Goal: Transaction & Acquisition: Purchase product/service

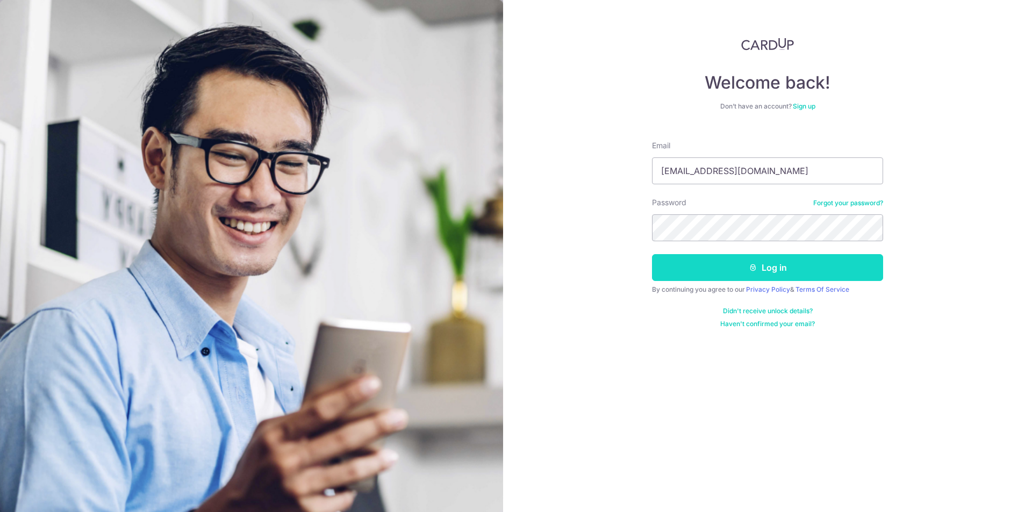
click at [761, 270] on button "Log in" at bounding box center [767, 267] width 231 height 27
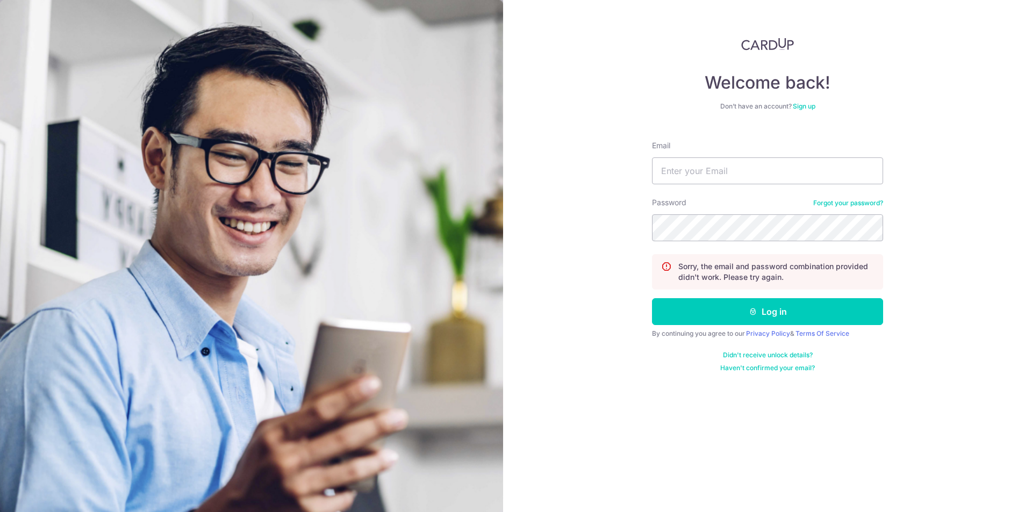
click at [854, 204] on link "Forgot your password?" at bounding box center [849, 203] width 70 height 9
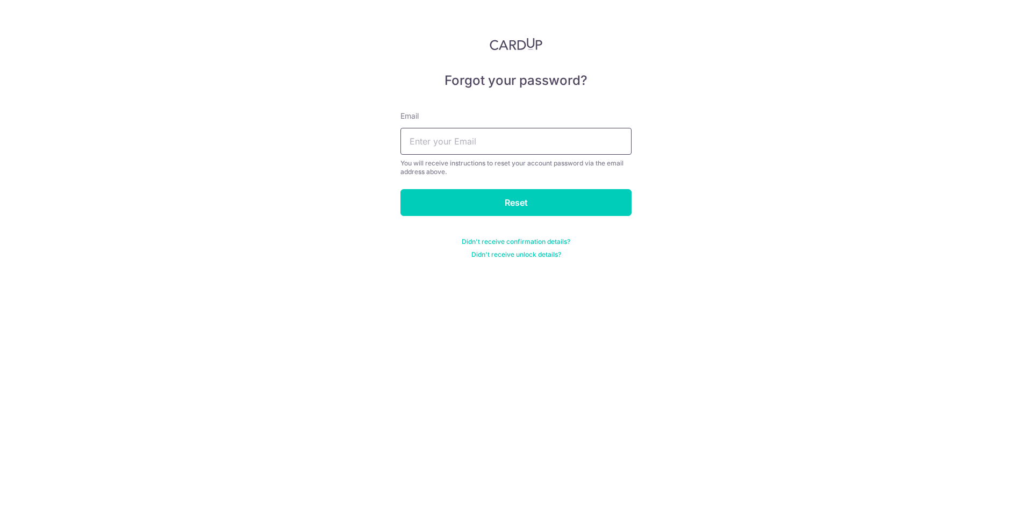
click at [469, 144] on input "text" at bounding box center [516, 141] width 231 height 27
type input "ktay.fin@gmail.com"
click at [521, 203] on input "Reset" at bounding box center [516, 202] width 231 height 27
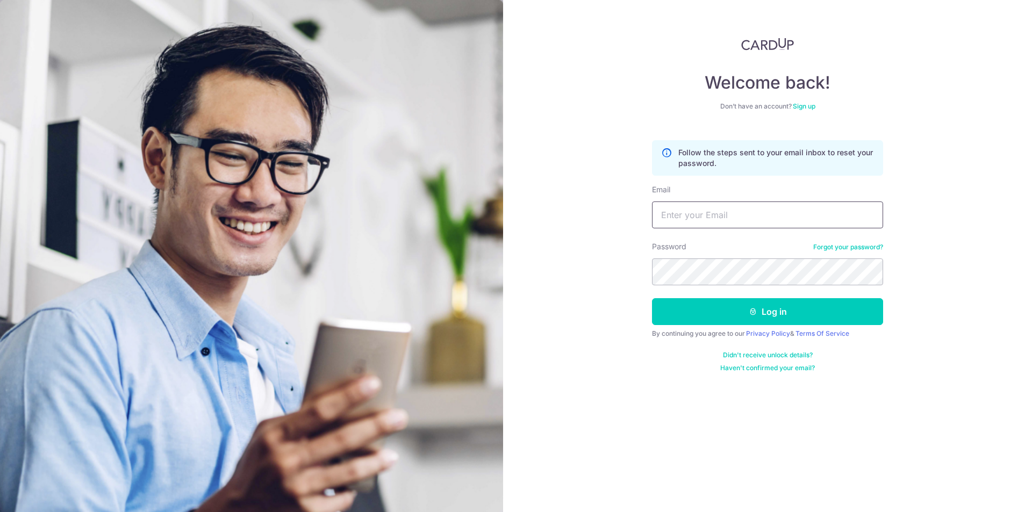
click at [715, 223] on input "Email" at bounding box center [767, 215] width 231 height 27
type input "[EMAIL_ADDRESS][DOMAIN_NAME]"
click at [652, 298] on button "Log in" at bounding box center [767, 311] width 231 height 27
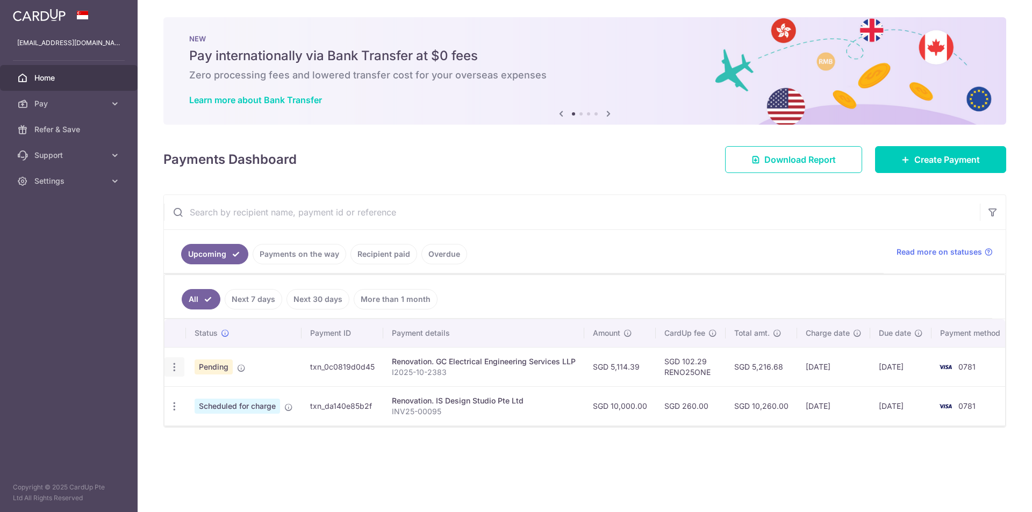
click at [170, 367] on icon "button" at bounding box center [174, 367] width 11 height 11
click at [223, 424] on span "Cancel payment" at bounding box center [232, 423] width 72 height 13
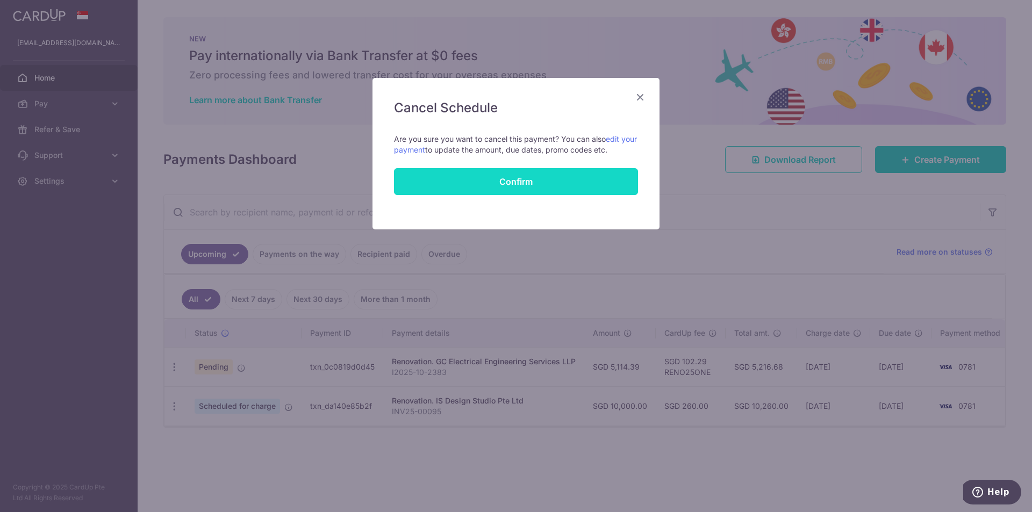
click at [523, 187] on button "Confirm" at bounding box center [516, 181] width 244 height 27
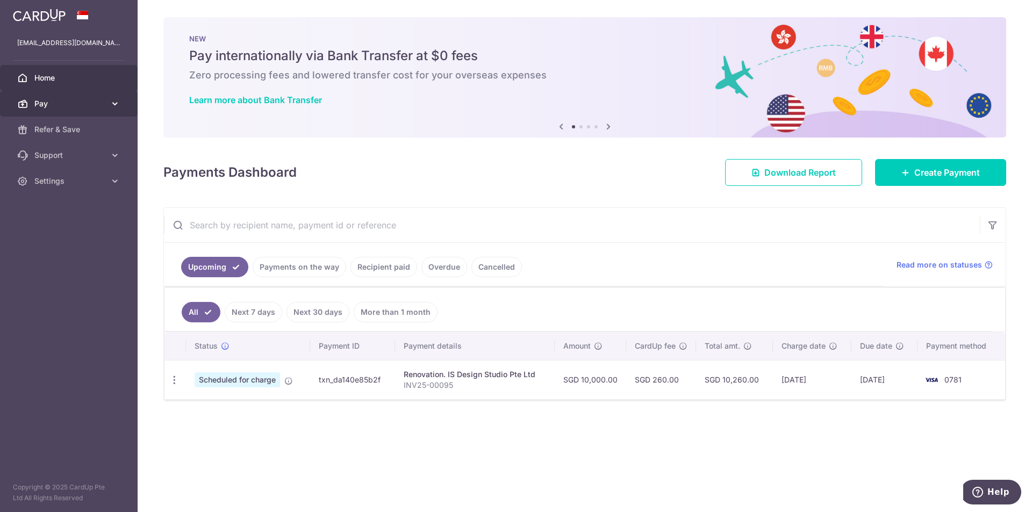
click at [37, 101] on span "Pay" at bounding box center [69, 103] width 71 height 11
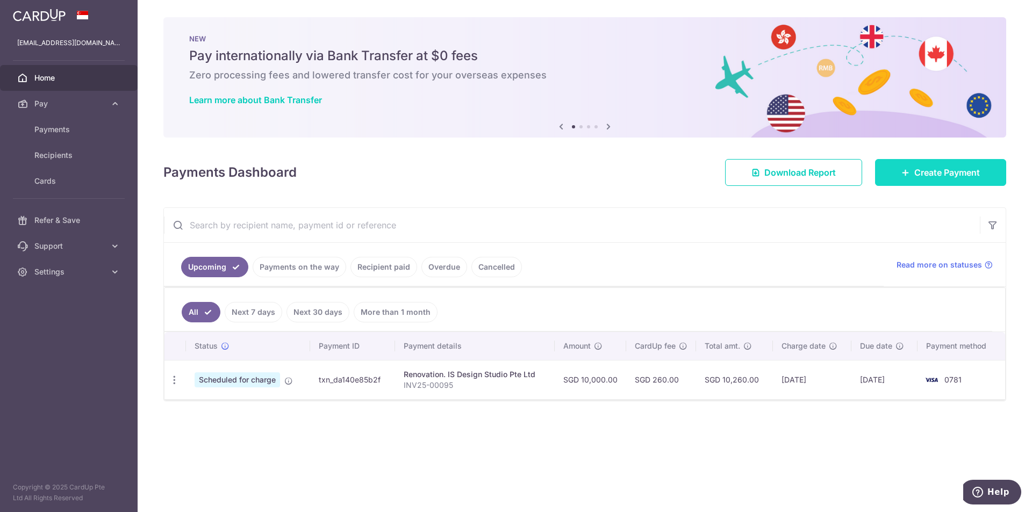
click at [931, 176] on span "Create Payment" at bounding box center [948, 172] width 66 height 13
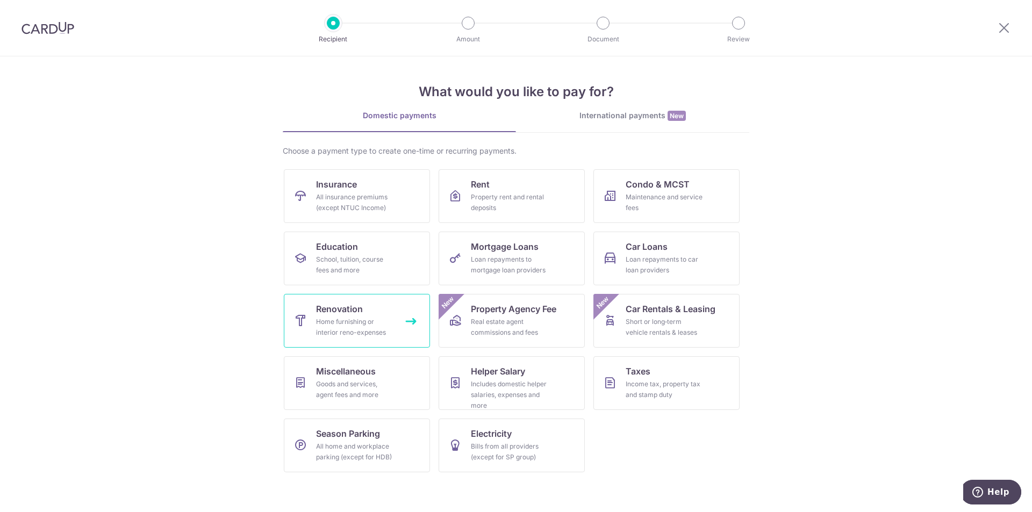
click at [355, 319] on div "Home furnishing or interior reno-expenses" at bounding box center [354, 328] width 77 height 22
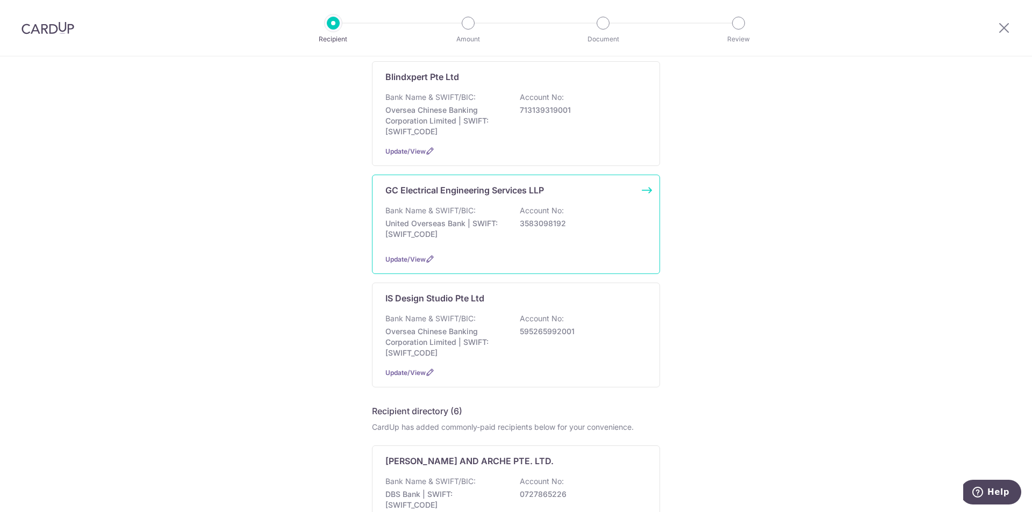
scroll to position [269, 0]
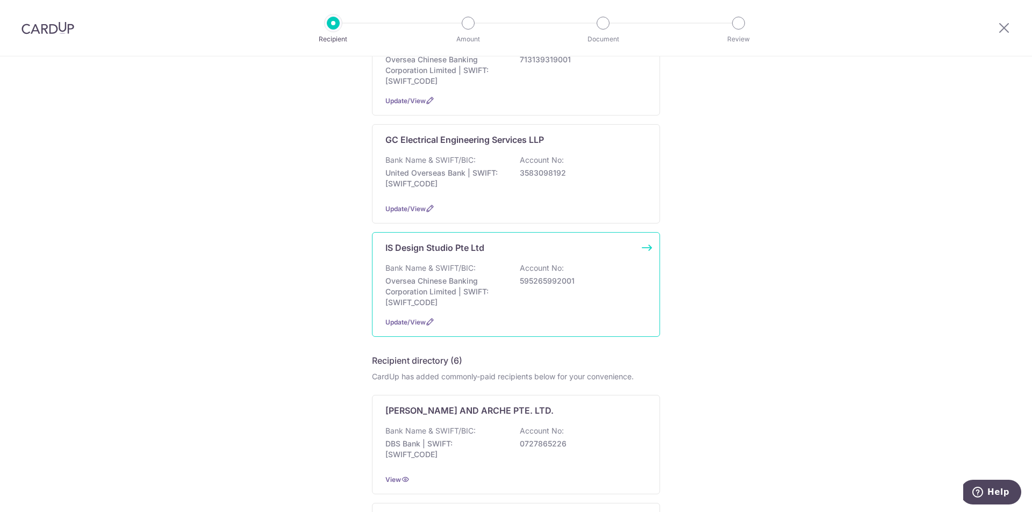
click at [435, 284] on p "Oversea Chinese Banking Corporation Limited | SWIFT: OCBCSGSGXXX" at bounding box center [446, 292] width 120 height 32
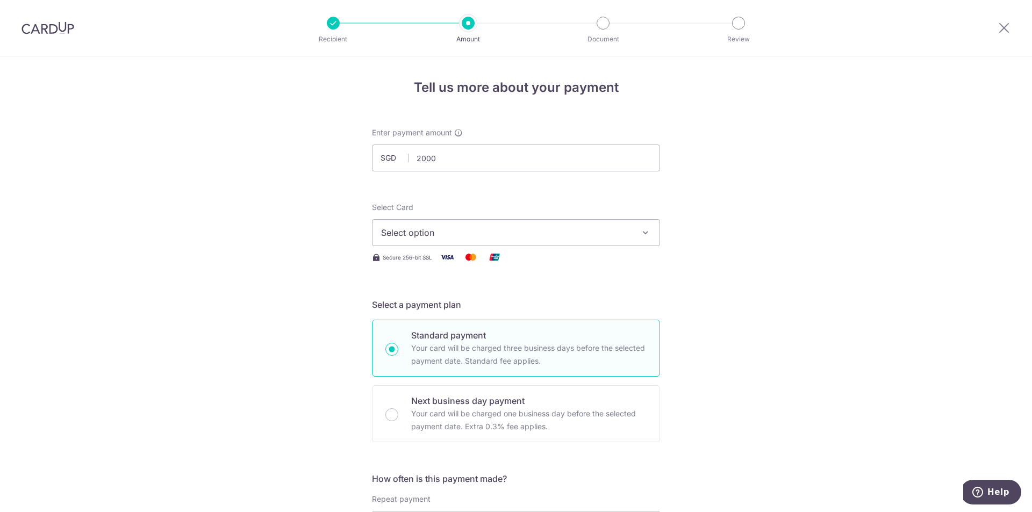
type input "2,000.00"
click at [439, 223] on button "Select option" at bounding box center [516, 232] width 288 height 27
click at [432, 309] on span "**** 0781" at bounding box center [426, 309] width 39 height 13
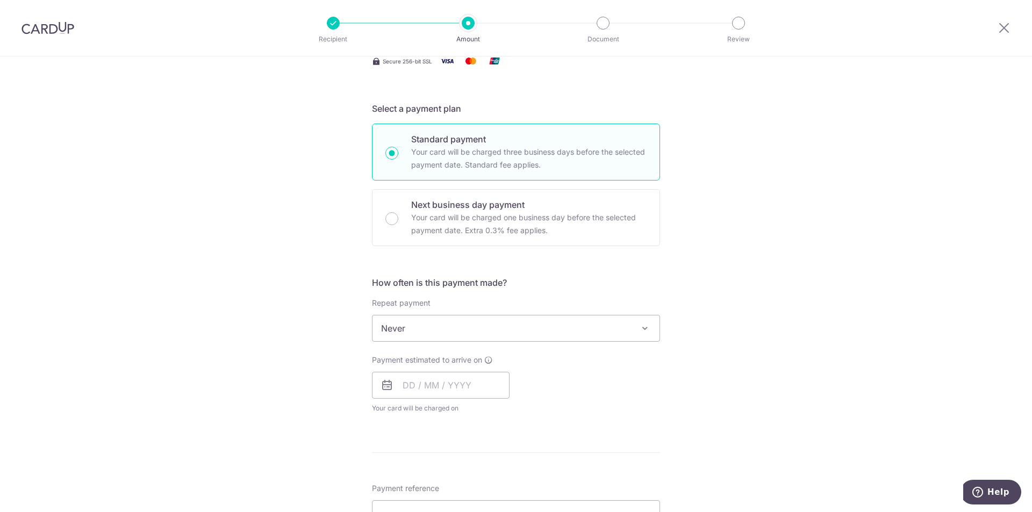
scroll to position [215, 0]
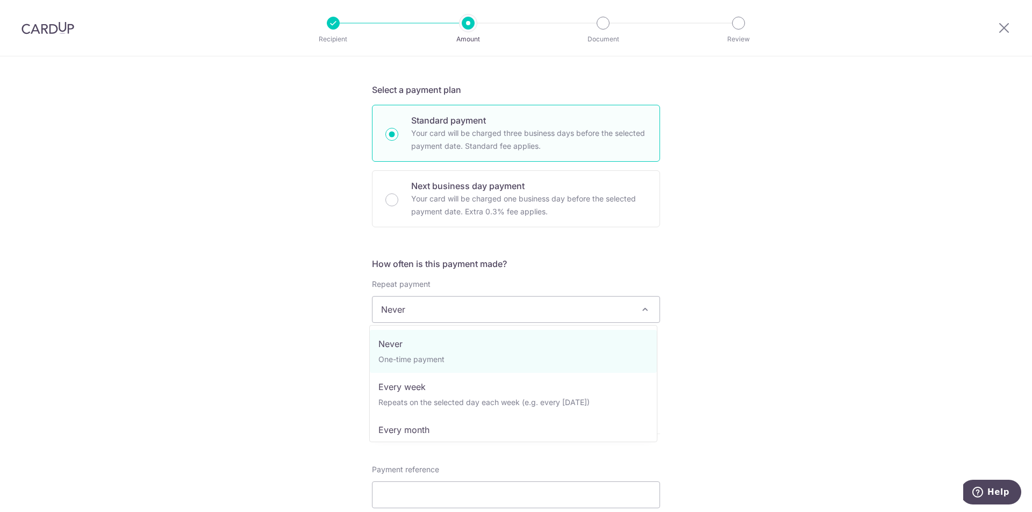
click at [444, 309] on span "Never" at bounding box center [516, 310] width 287 height 26
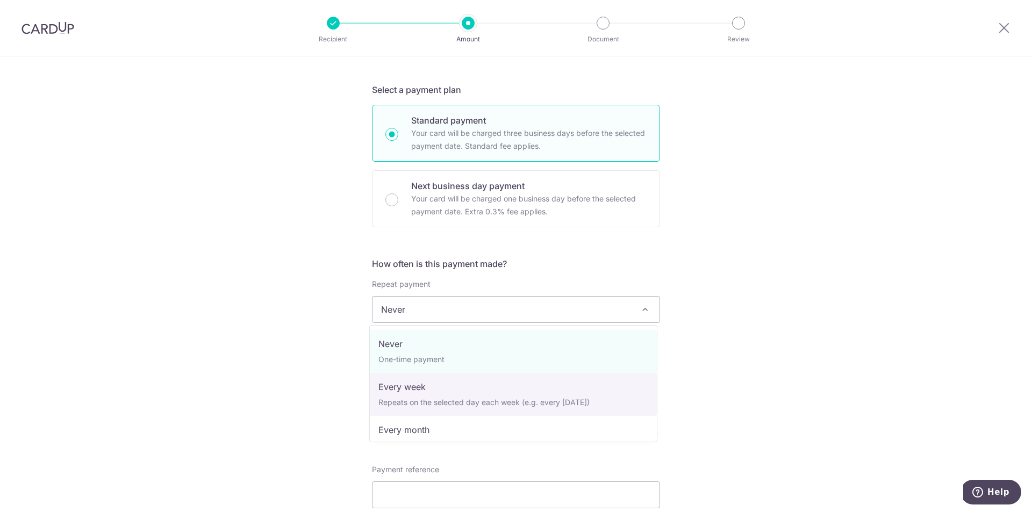
select select "2"
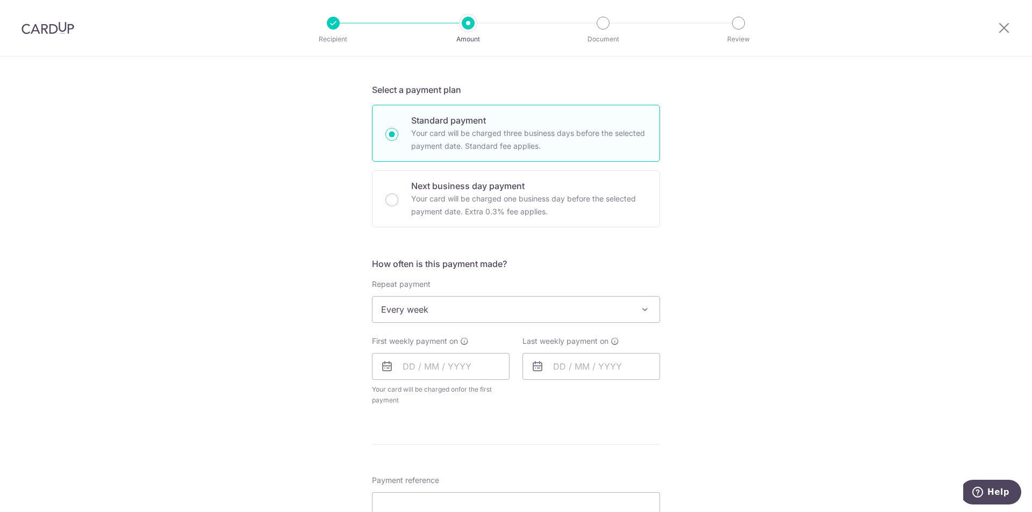
click at [381, 369] on icon at bounding box center [387, 366] width 13 height 13
click at [432, 370] on input "text" at bounding box center [441, 366] width 138 height 27
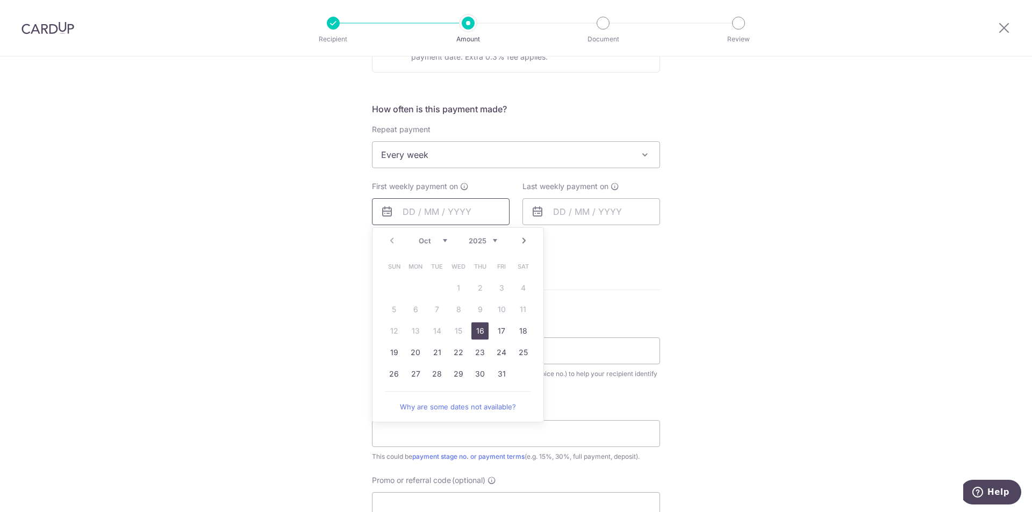
scroll to position [376, 0]
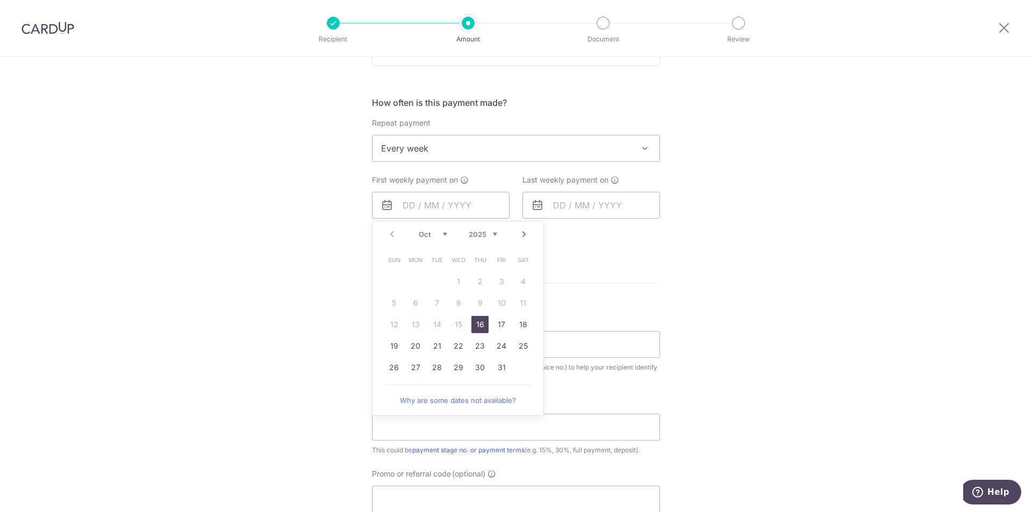
click at [474, 326] on link "16" at bounding box center [480, 324] width 17 height 17
type input "16/10/2025"
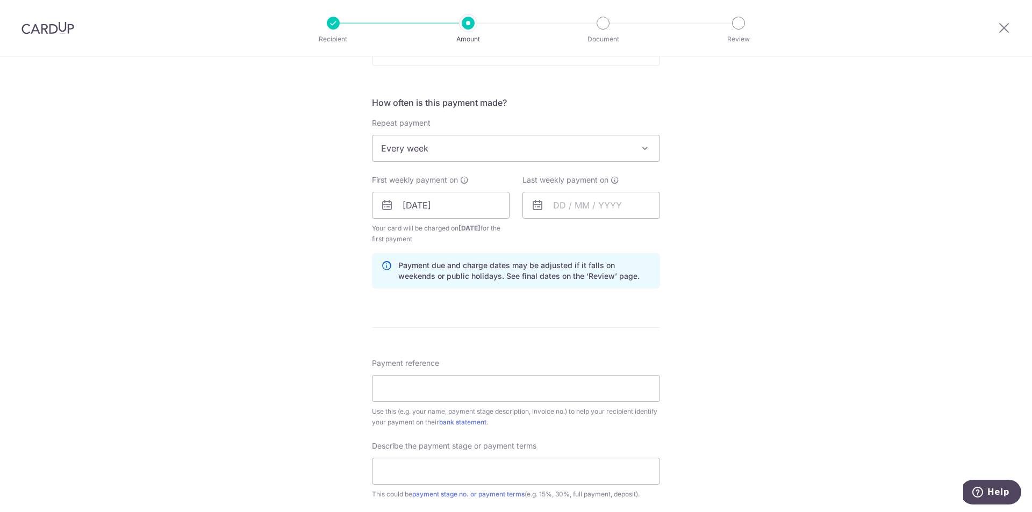
click at [539, 202] on icon at bounding box center [537, 205] width 13 height 13
click at [557, 204] on input "text" at bounding box center [592, 205] width 138 height 27
click at [626, 366] on link "30" at bounding box center [630, 367] width 17 height 17
type input "30/10/2025"
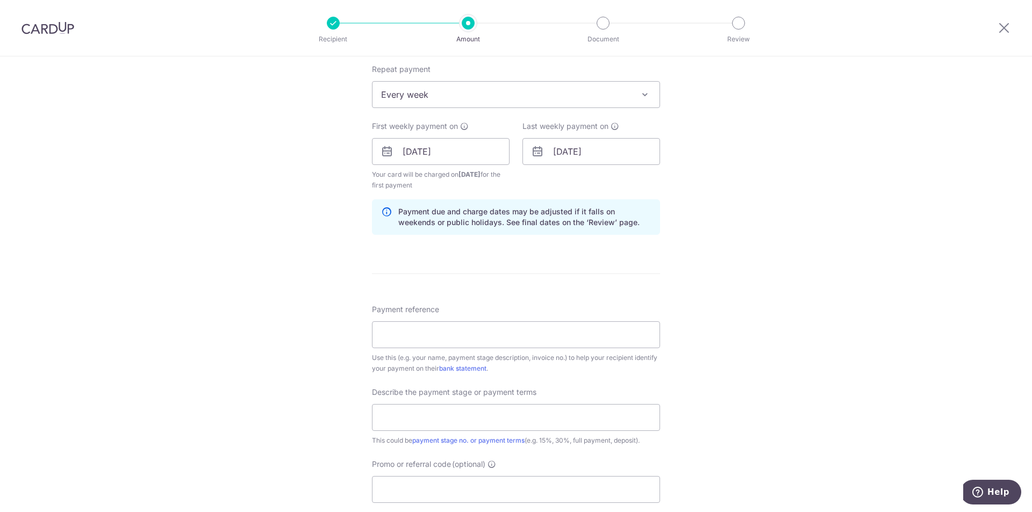
scroll to position [484, 0]
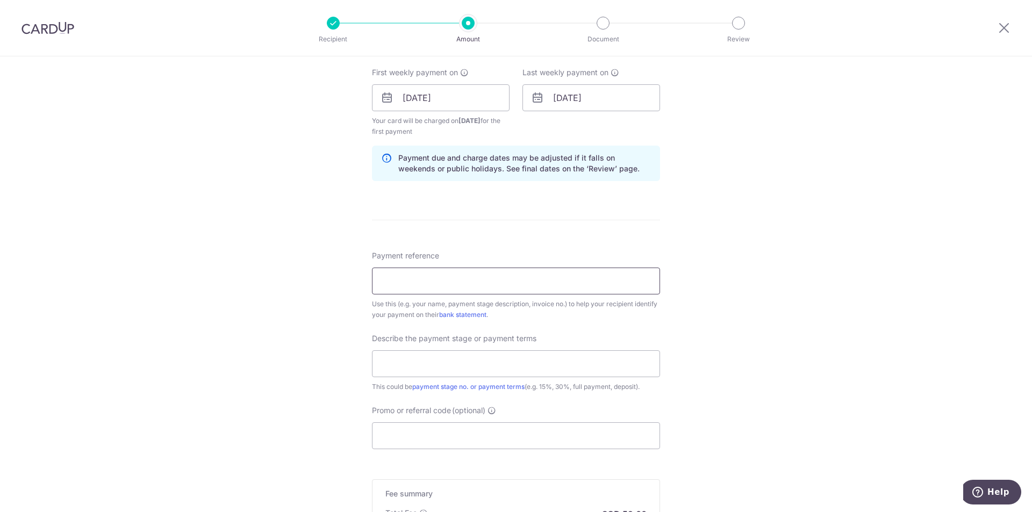
click at [393, 283] on input "Payment reference" at bounding box center [516, 281] width 288 height 27
click at [242, 299] on div "Tell us more about your payment Enter payment amount SGD 2,000.00 2000.00 Selec…" at bounding box center [516, 123] width 1032 height 1100
click at [433, 282] on input "INV25-00029" at bounding box center [516, 281] width 288 height 27
drag, startPoint x: 427, startPoint y: 281, endPoint x: 501, endPoint y: 283, distance: 74.2
click at [501, 283] on input "INV25-00029" at bounding box center [516, 281] width 288 height 27
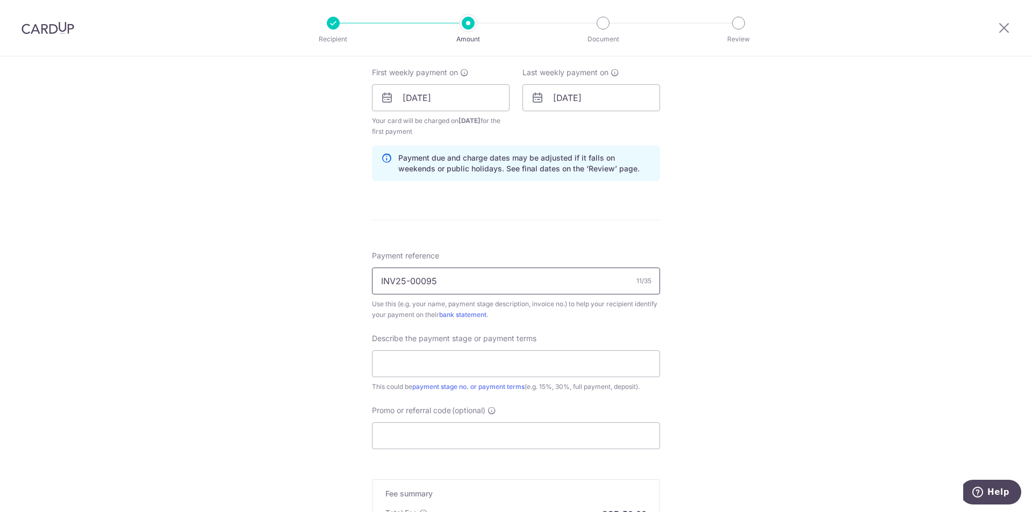
type input "INV25-00095"
click at [504, 367] on input "text" at bounding box center [516, 364] width 288 height 27
type input "Remaining 6+K"
click at [407, 440] on input "Promo or referral code (optional)" at bounding box center [516, 436] width 288 height 27
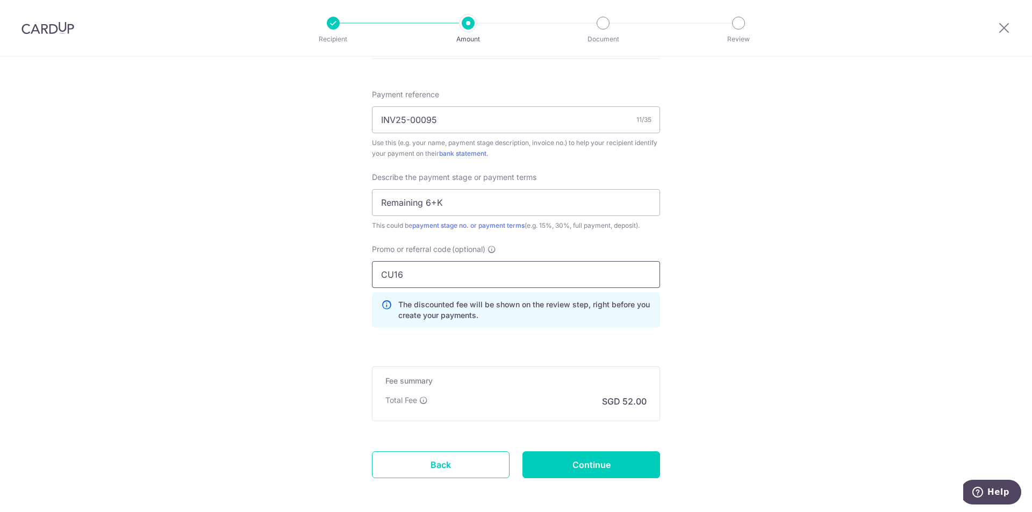
scroll to position [692, 0]
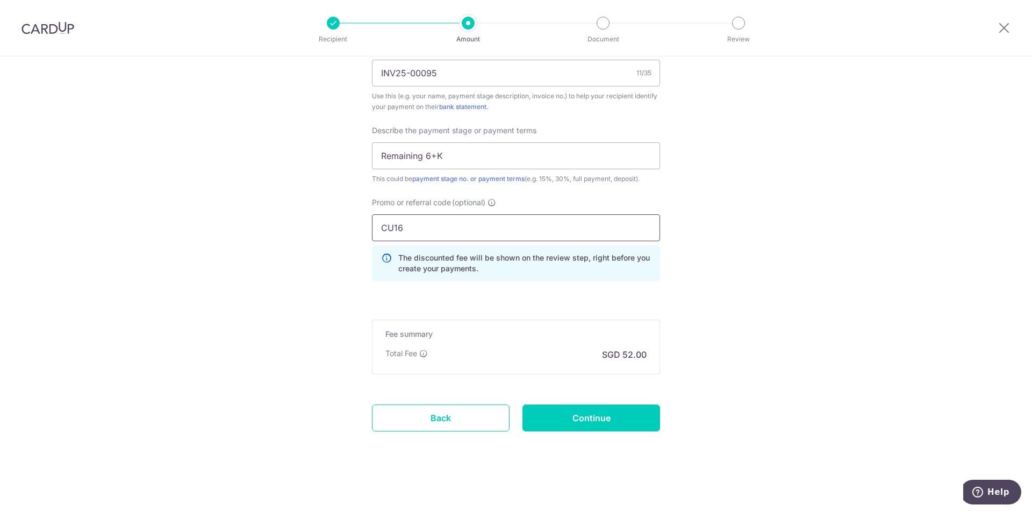
type input "CU16"
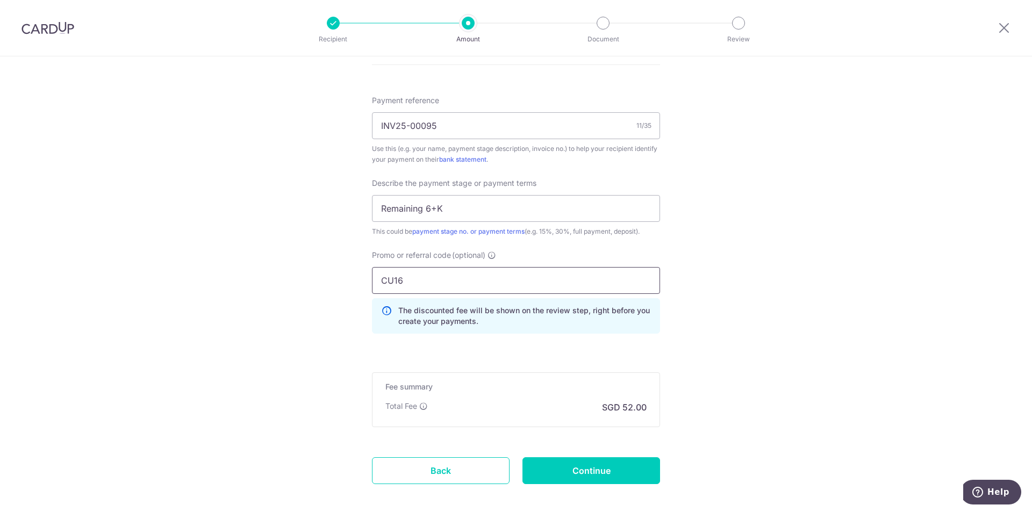
scroll to position [645, 0]
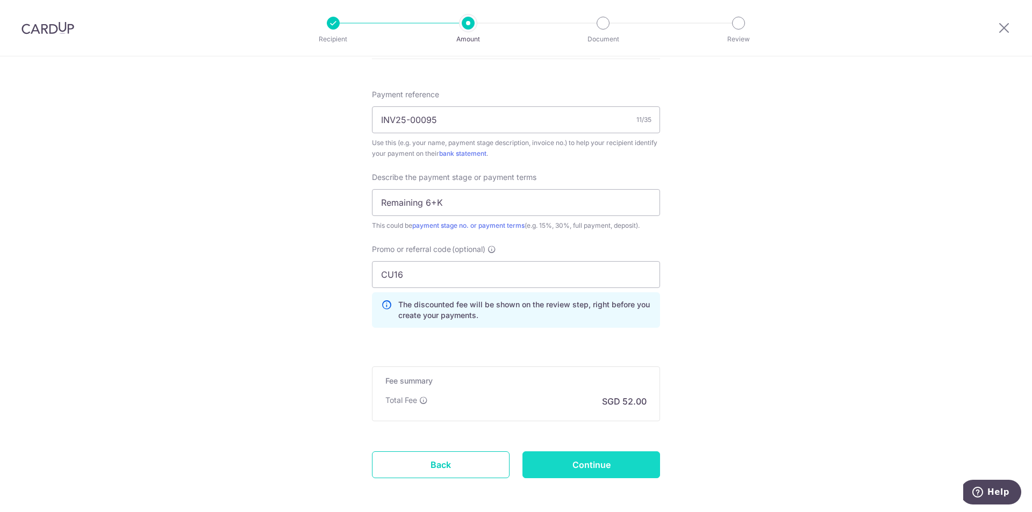
click at [579, 469] on input "Continue" at bounding box center [592, 465] width 138 height 27
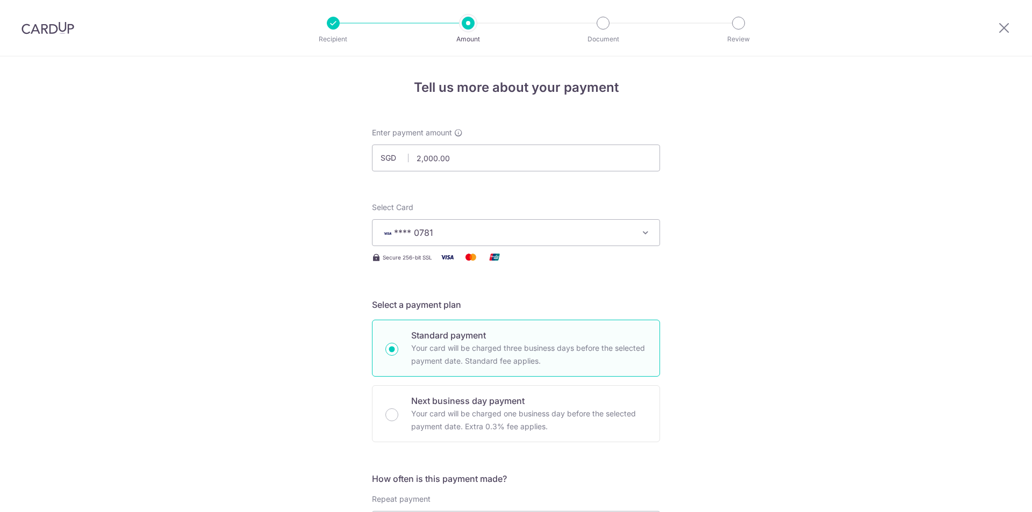
scroll to position [667, 0]
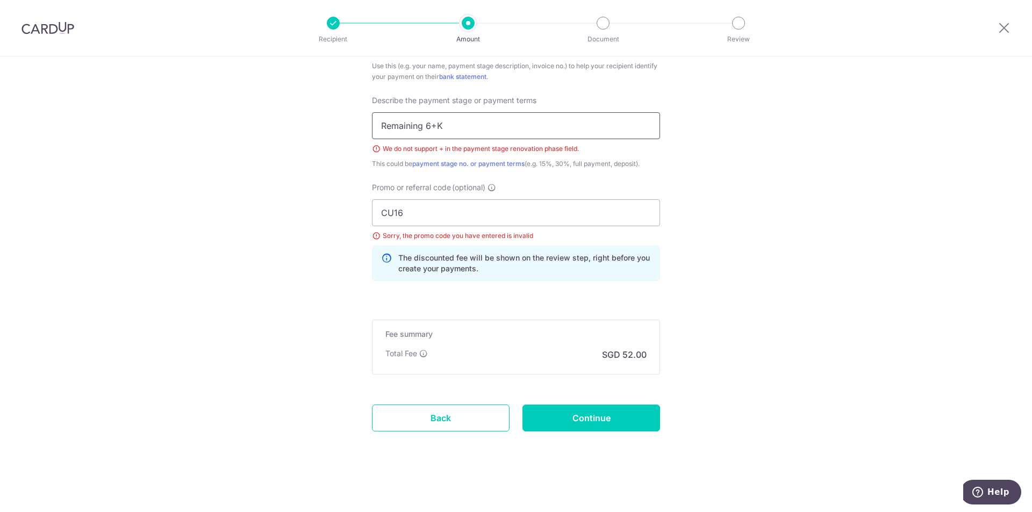
click at [431, 123] on input "Remaining 6+K" at bounding box center [516, 125] width 288 height 27
click at [466, 124] on input "Remaining 6K" at bounding box center [516, 125] width 288 height 27
type input "Remaining 6Kish"
click at [402, 216] on input "CU16" at bounding box center [516, 212] width 288 height 27
drag, startPoint x: 430, startPoint y: 210, endPoint x: 344, endPoint y: 208, distance: 86.6
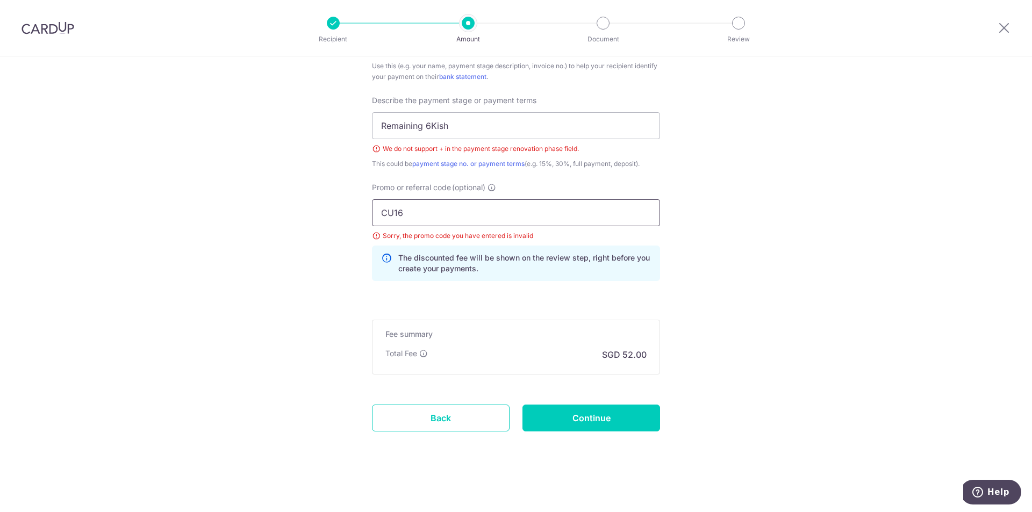
type input "3HOME25R"
click at [587, 419] on input "Continue" at bounding box center [592, 418] width 138 height 27
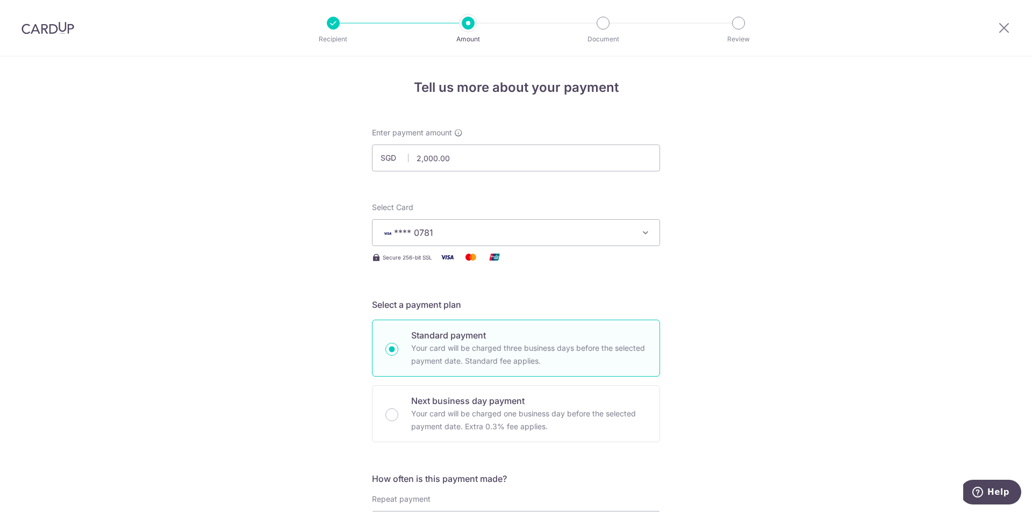
click at [336, 24] on div at bounding box center [333, 23] width 13 height 13
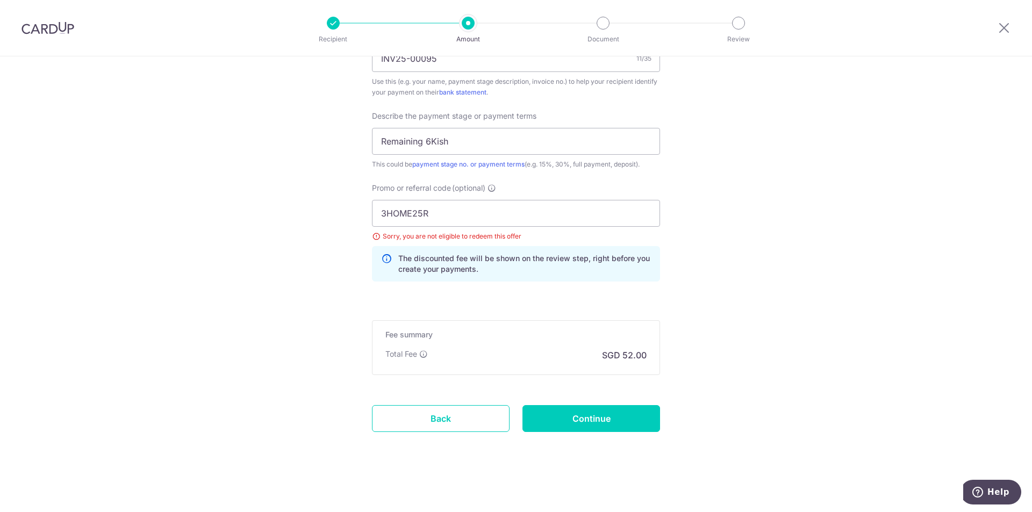
scroll to position [652, 0]
click at [423, 418] on link "Back" at bounding box center [441, 418] width 138 height 27
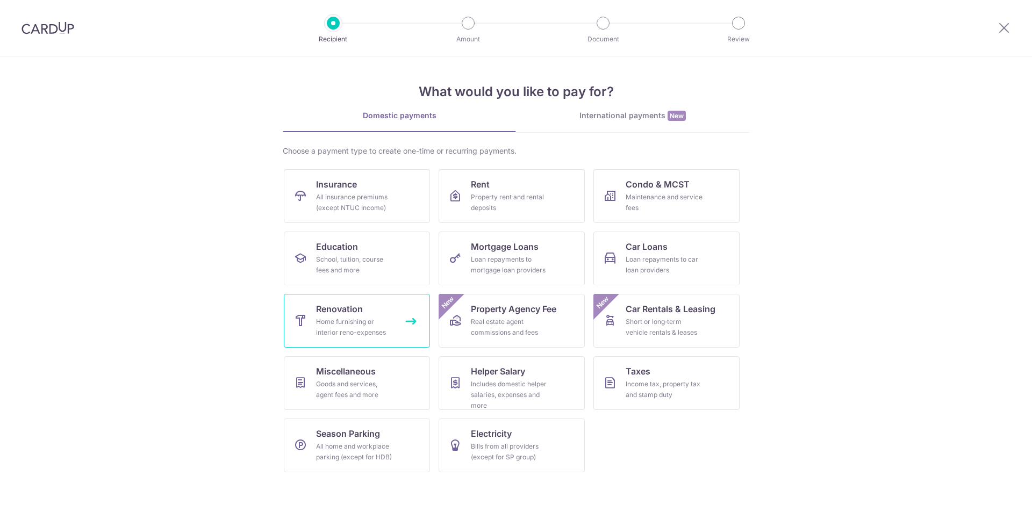
click at [335, 318] on div "Home furnishing or interior reno-expenses" at bounding box center [354, 328] width 77 height 22
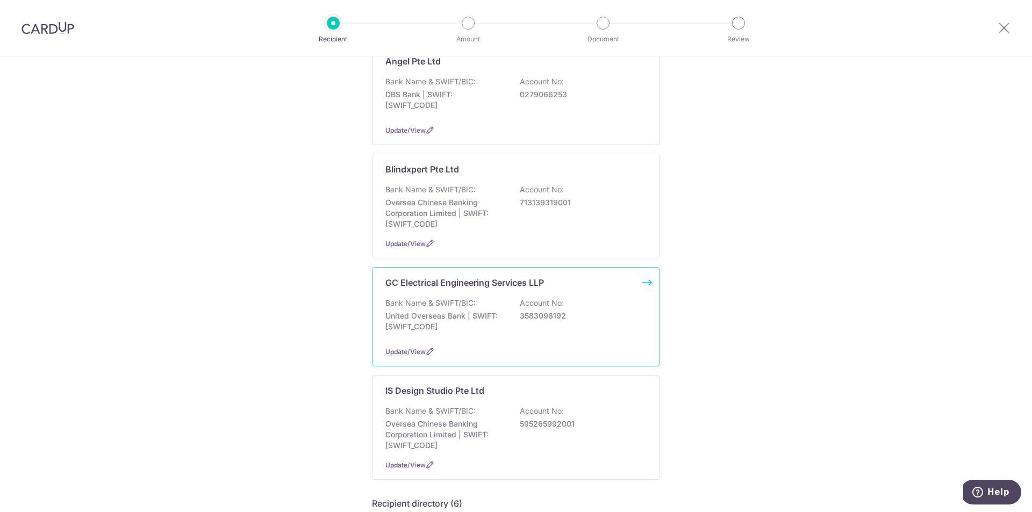
scroll to position [161, 0]
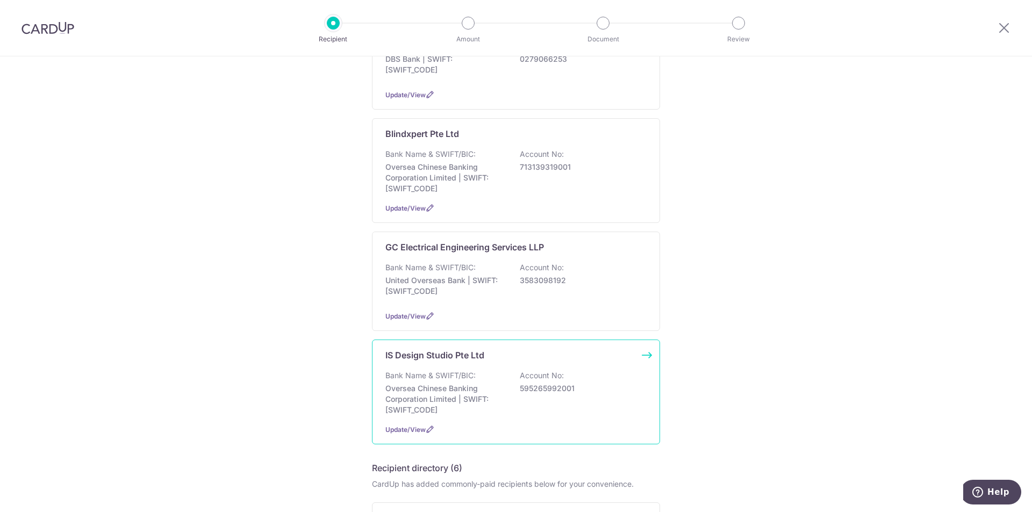
click at [451, 381] on div "Bank Name & SWIFT/BIC: Oversea Chinese Banking Corporation Limited | SWIFT: [SW…" at bounding box center [516, 392] width 261 height 45
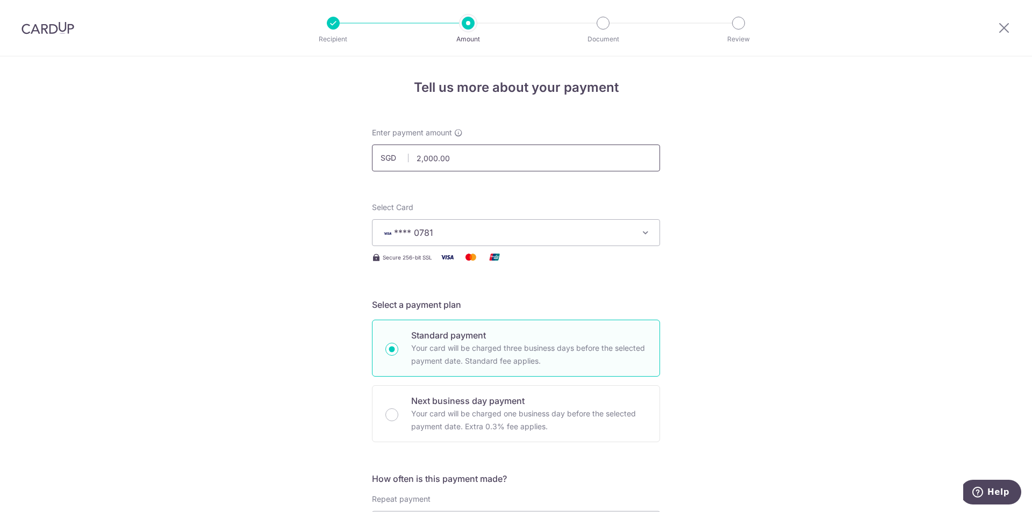
drag, startPoint x: 497, startPoint y: 161, endPoint x: 376, endPoint y: 161, distance: 121.0
click at [376, 161] on input "2,000.00" at bounding box center [516, 158] width 288 height 27
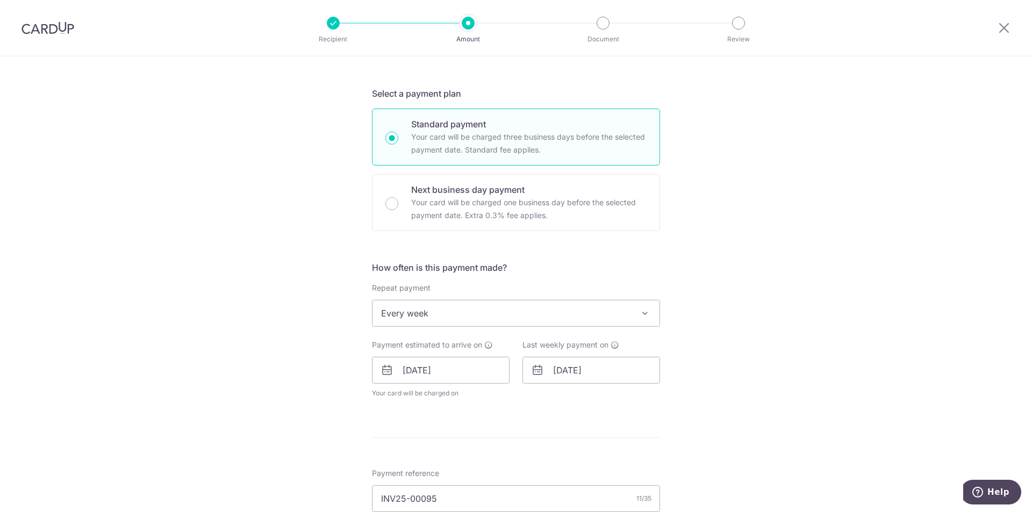
scroll to position [215, 0]
click at [455, 310] on span "Every week" at bounding box center [516, 310] width 287 height 26
type input "6,360.00"
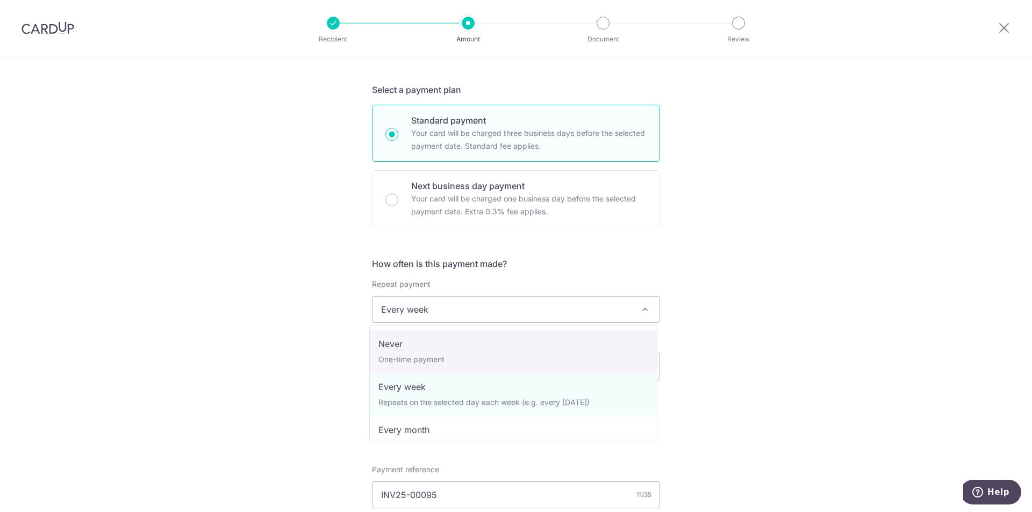
select select "1"
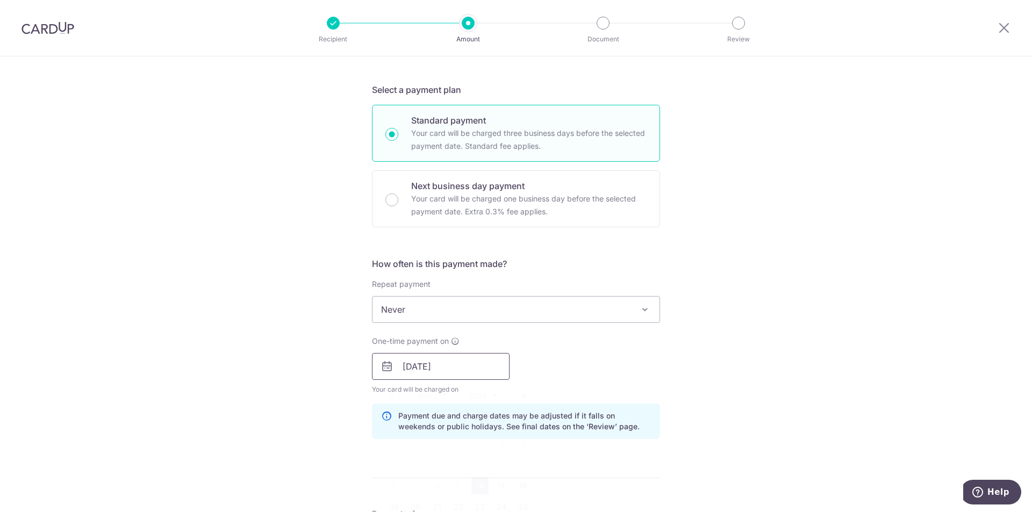
click at [479, 371] on input "[DATE]" at bounding box center [441, 366] width 138 height 27
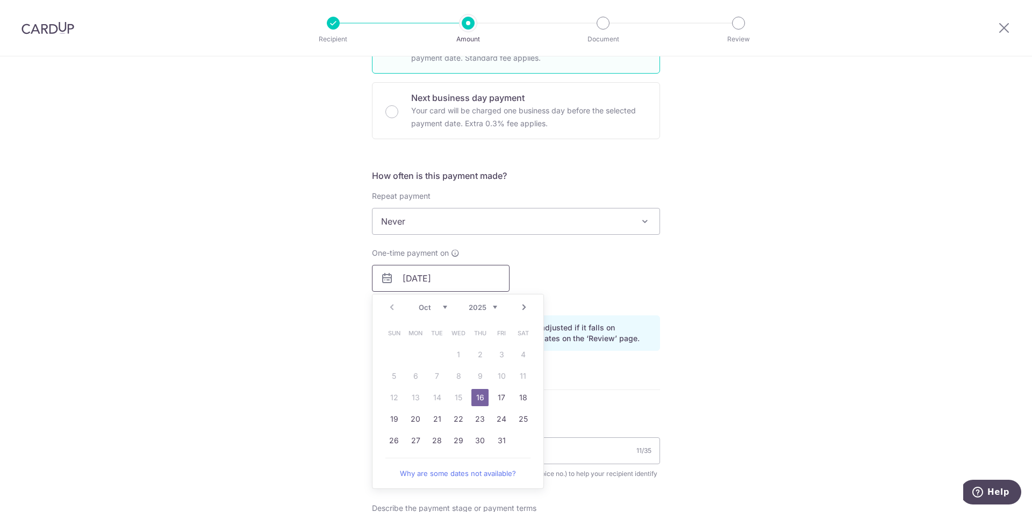
scroll to position [323, 0]
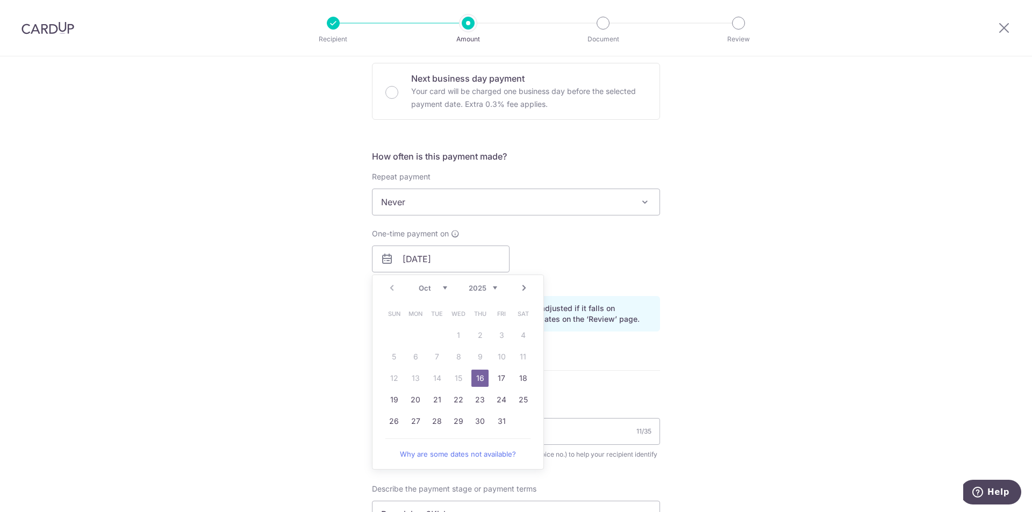
click at [472, 380] on link "16" at bounding box center [480, 378] width 17 height 17
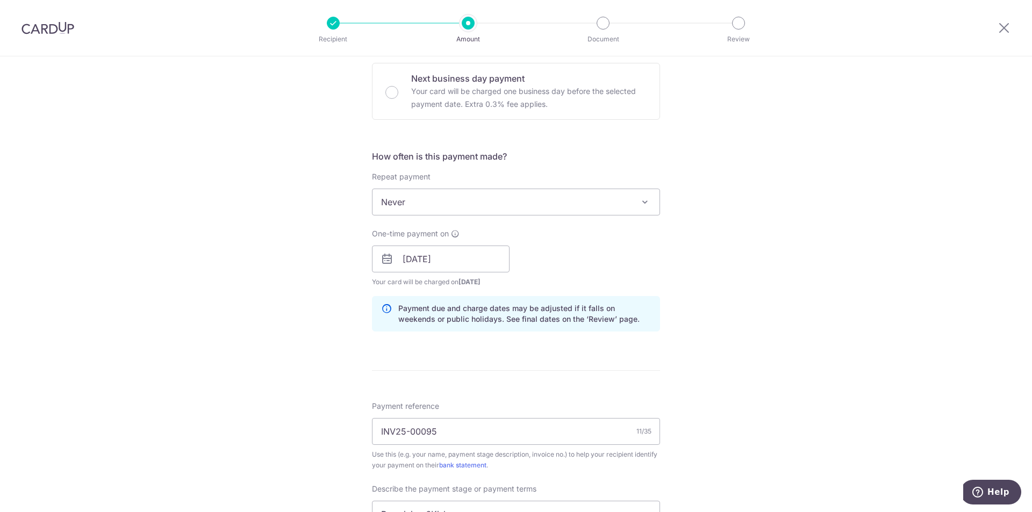
click at [738, 341] on div "Tell us more about your payment Enter payment amount SGD 6,360.00 6360.00 Selec…" at bounding box center [516, 278] width 1032 height 1089
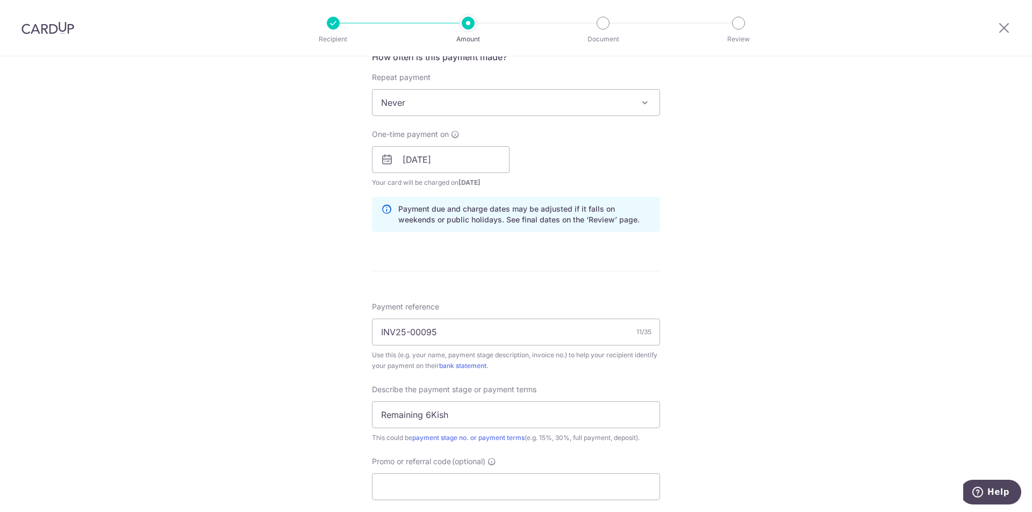
scroll to position [538, 0]
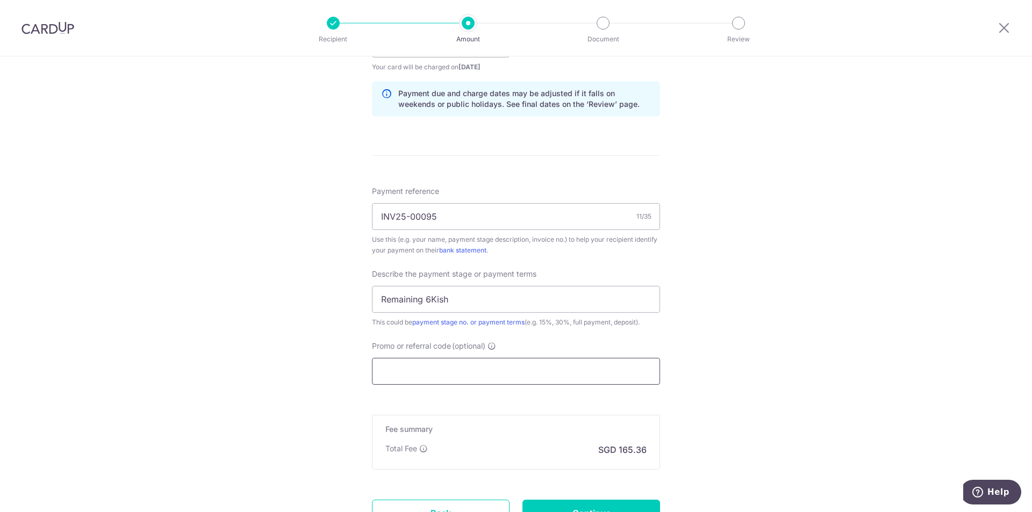
click at [423, 372] on input "Promo or referral code (optional)" at bounding box center [516, 371] width 288 height 27
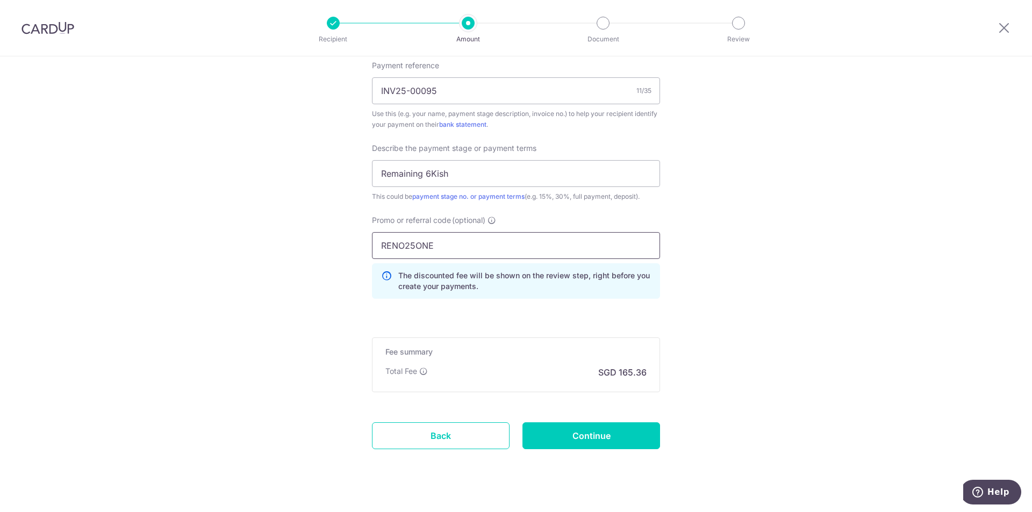
scroll to position [681, 0]
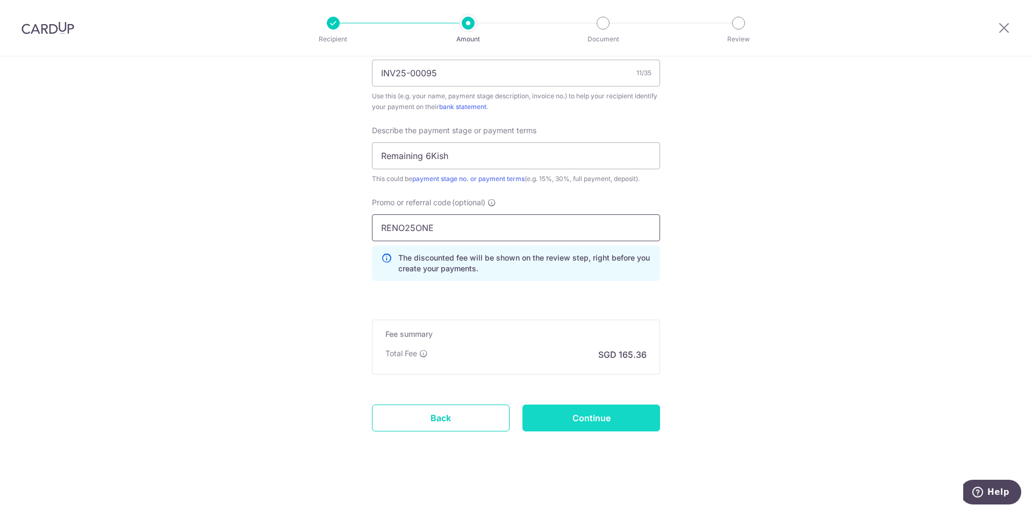
type input "RENO25ONE"
click at [593, 419] on input "Continue" at bounding box center [592, 418] width 138 height 27
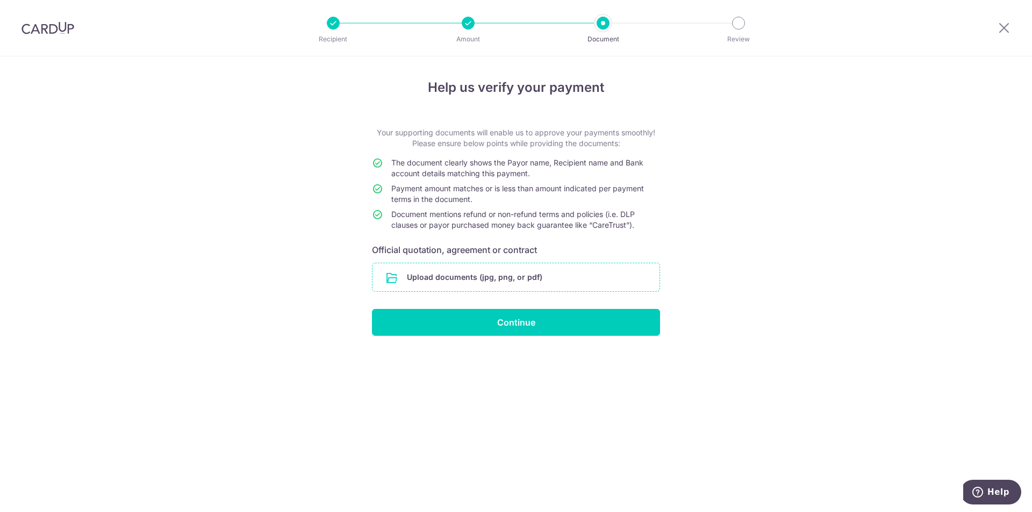
click at [475, 276] on input "file" at bounding box center [516, 277] width 287 height 28
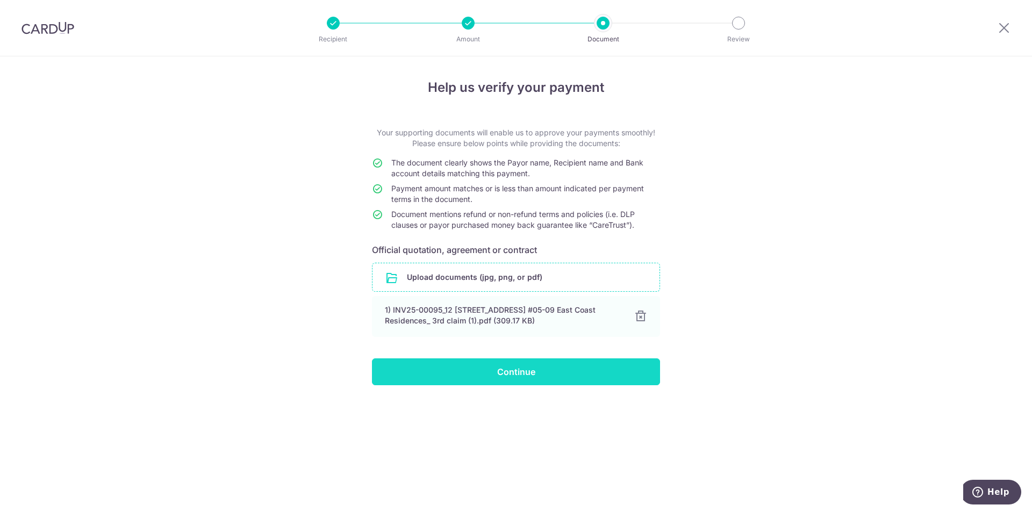
click at [520, 372] on input "Continue" at bounding box center [516, 372] width 288 height 27
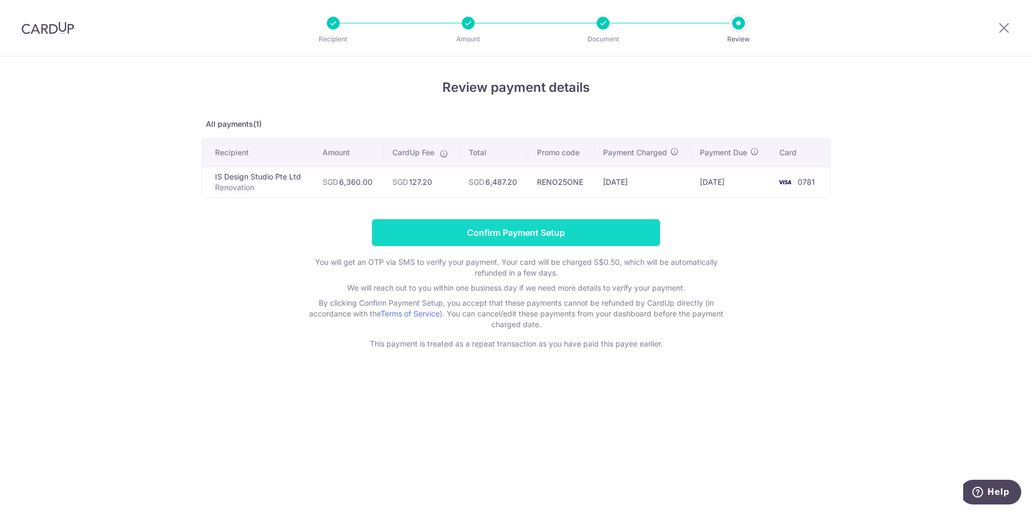
click at [518, 237] on input "Confirm Payment Setup" at bounding box center [516, 232] width 288 height 27
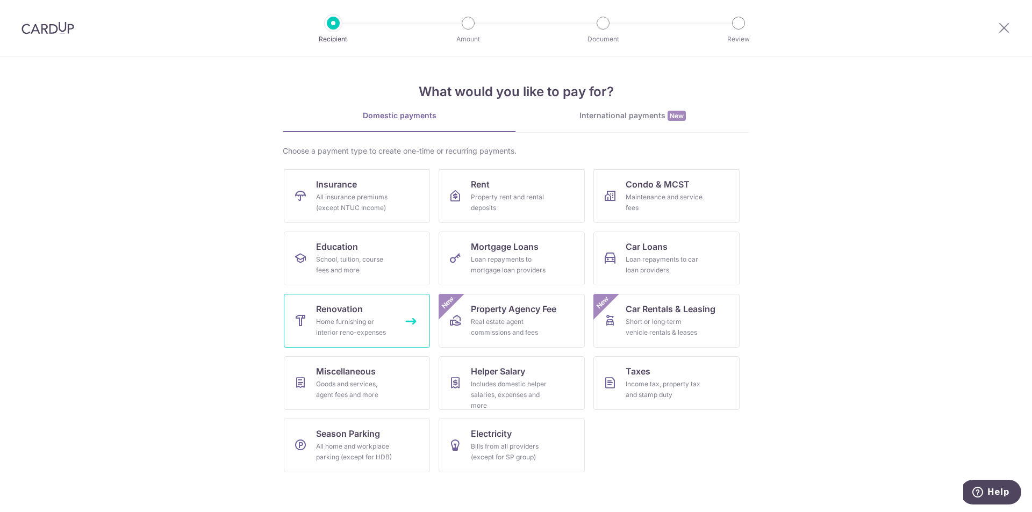
click at [354, 326] on div "Home furnishing or interior reno-expenses" at bounding box center [354, 328] width 77 height 22
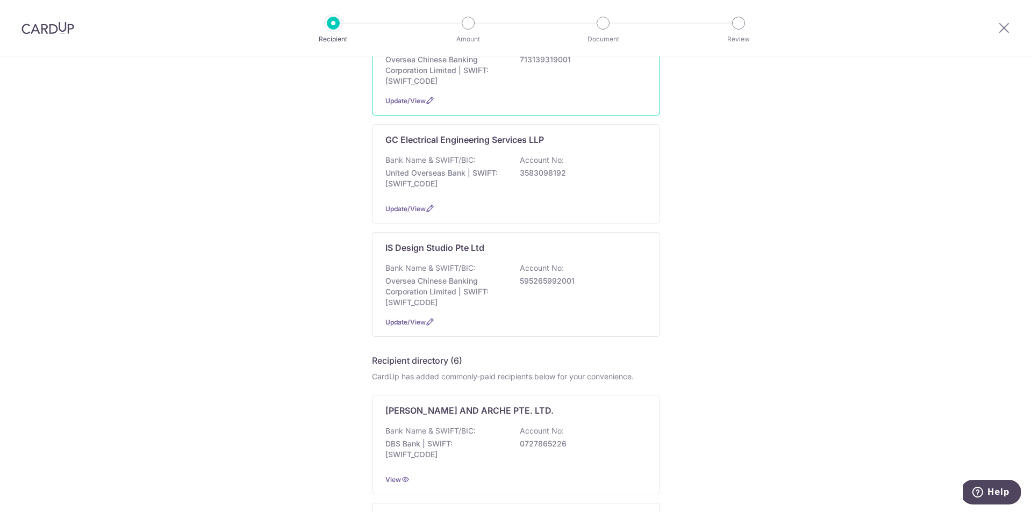
scroll to position [323, 0]
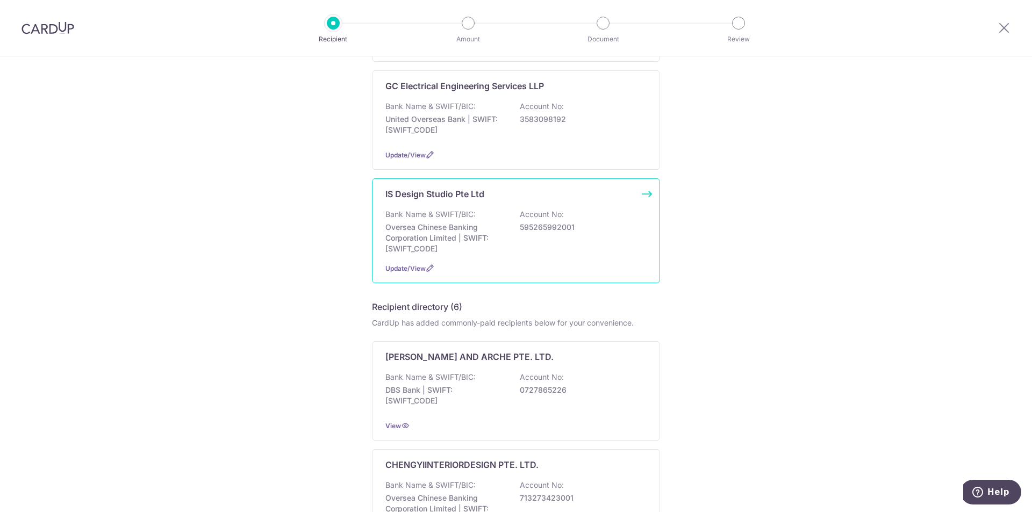
click at [462, 226] on p "Oversea Chinese Banking Corporation Limited | SWIFT: OCBCSGSGXXX" at bounding box center [446, 238] width 120 height 32
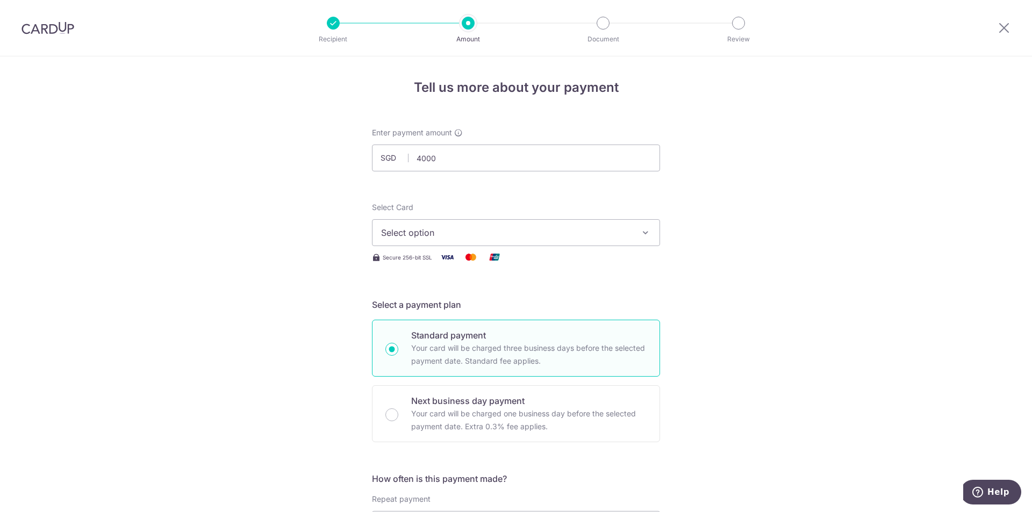
type input "4,000.00"
click at [486, 229] on span "Select option" at bounding box center [506, 232] width 251 height 13
click at [439, 309] on span "**** 0781" at bounding box center [426, 309] width 39 height 13
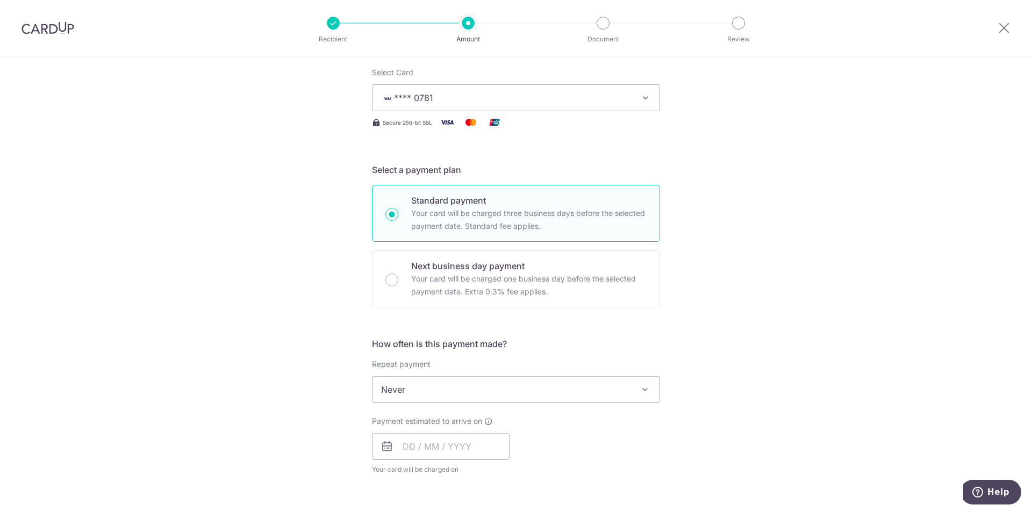
scroll to position [161, 0]
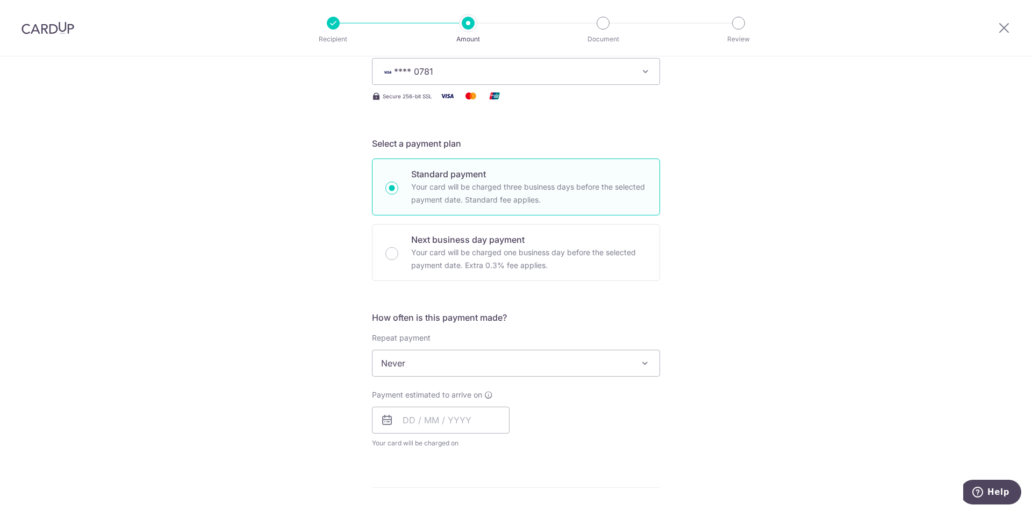
click at [432, 367] on span "Never" at bounding box center [516, 364] width 287 height 26
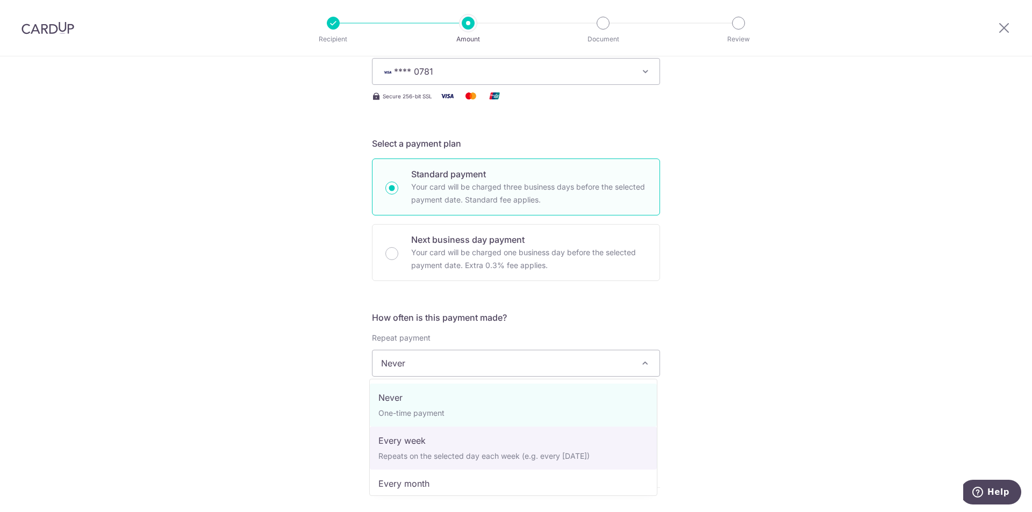
select select "2"
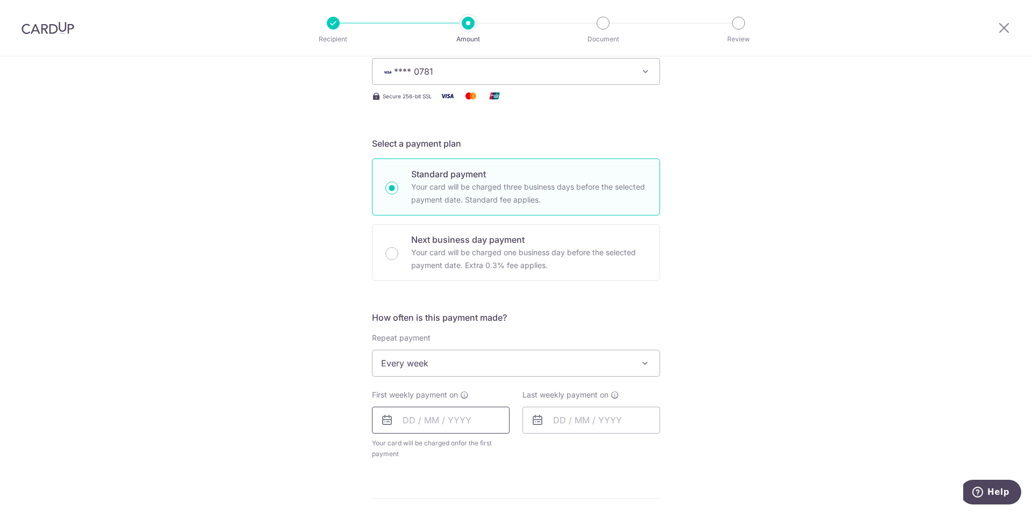
click at [468, 419] on input "text" at bounding box center [441, 420] width 138 height 27
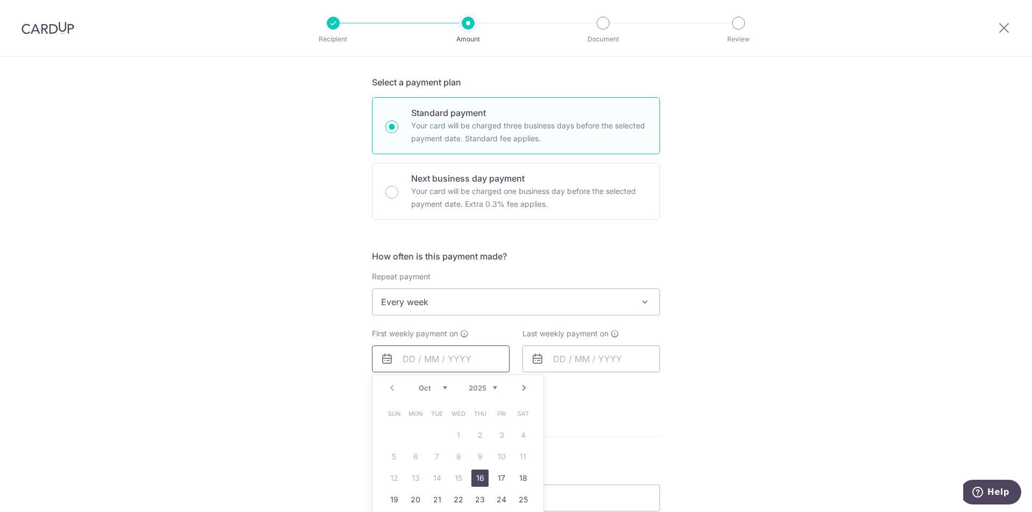
scroll to position [376, 0]
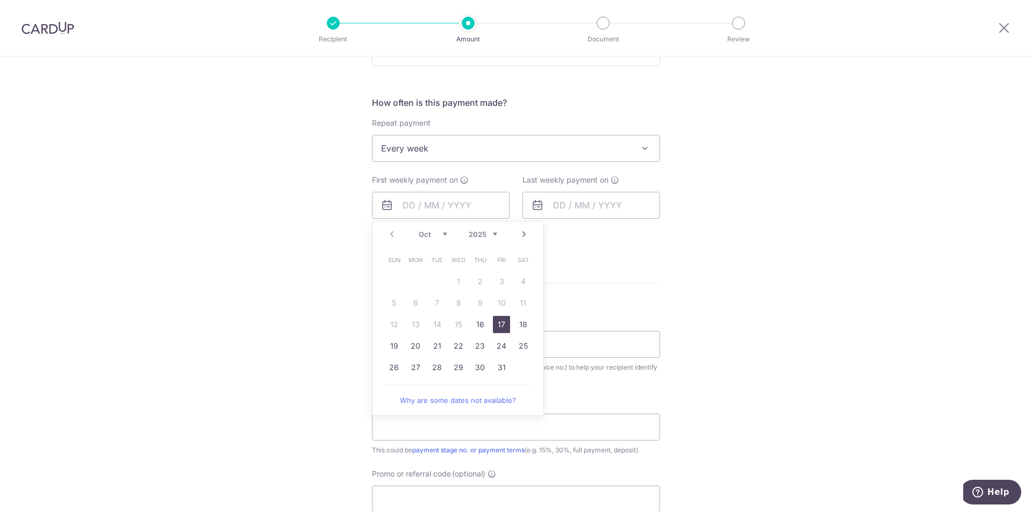
click at [502, 327] on link "17" at bounding box center [501, 324] width 17 height 17
type input "[DATE]"
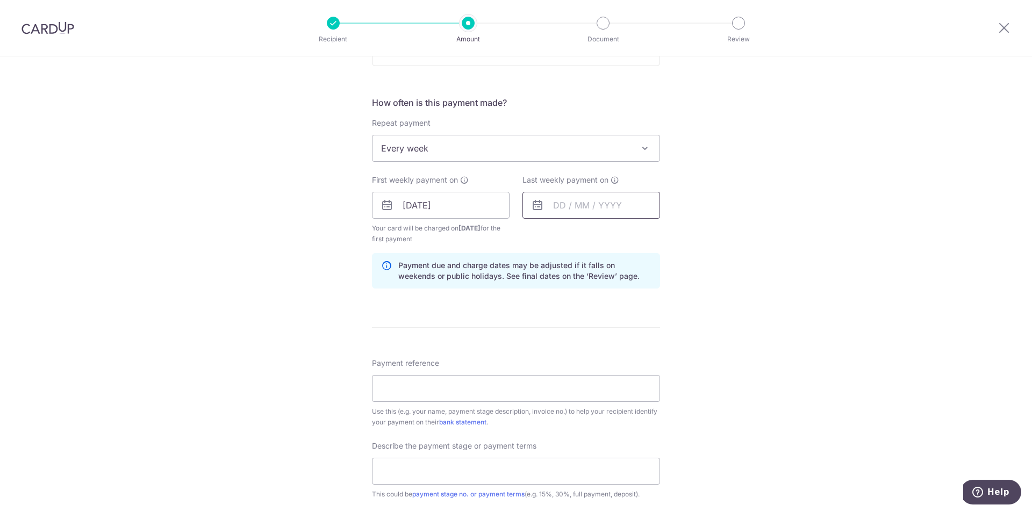
click at [604, 205] on input "text" at bounding box center [592, 205] width 138 height 27
click at [648, 366] on link "31" at bounding box center [652, 367] width 17 height 17
type input "[DATE]"
click at [755, 306] on div "Tell us more about your payment Enter payment amount SGD 4,000.00 4000.00 Selec…" at bounding box center [516, 230] width 1032 height 1100
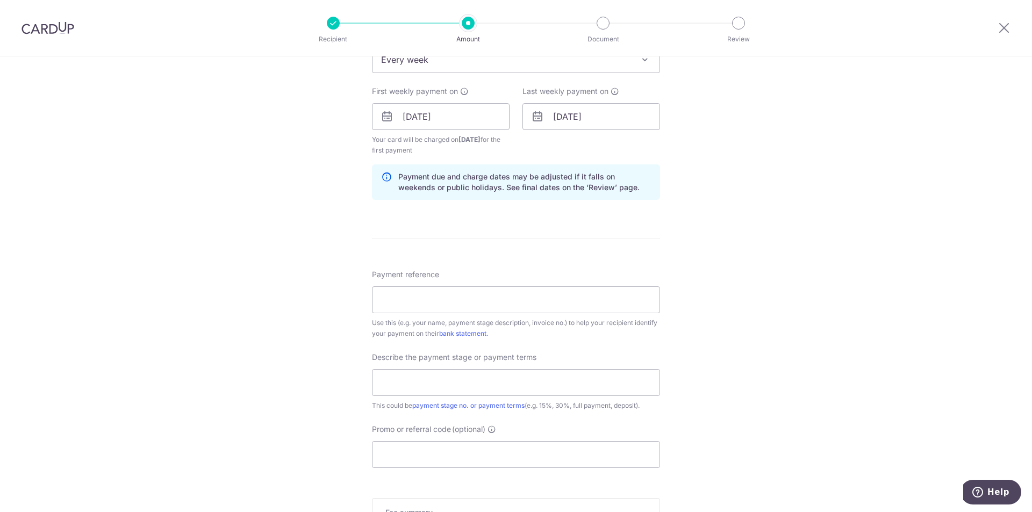
scroll to position [538, 0]
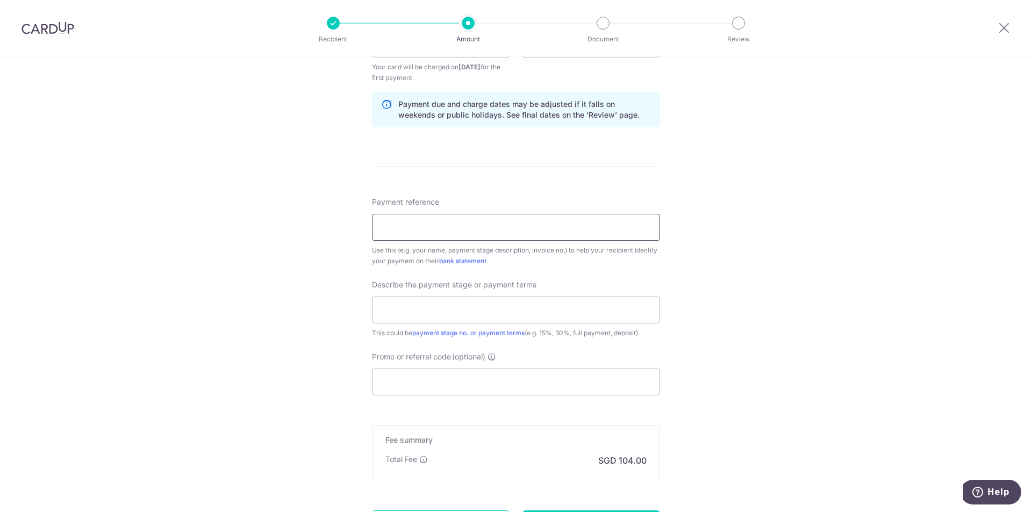
click at [395, 231] on input "Payment reference" at bounding box center [516, 227] width 288 height 27
click at [393, 224] on input "Payment reference" at bounding box center [516, 227] width 288 height 27
type input "VA1-QTA230490"
click at [487, 309] on input "text" at bounding box center [516, 310] width 288 height 27
click at [435, 316] on input "text" at bounding box center [516, 310] width 288 height 27
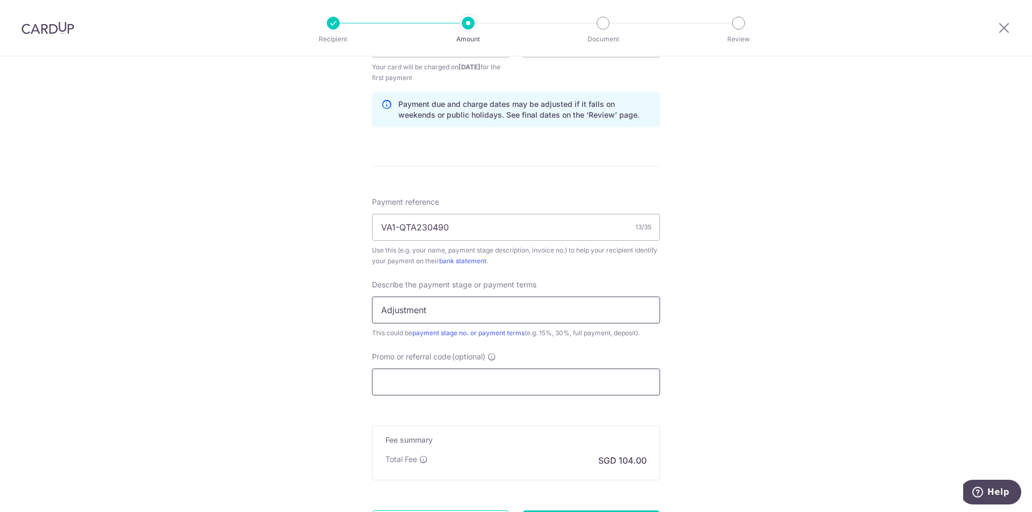
type input "Adjustment"
click at [427, 374] on input "Promo or referral code (optional)" at bounding box center [516, 382] width 288 height 27
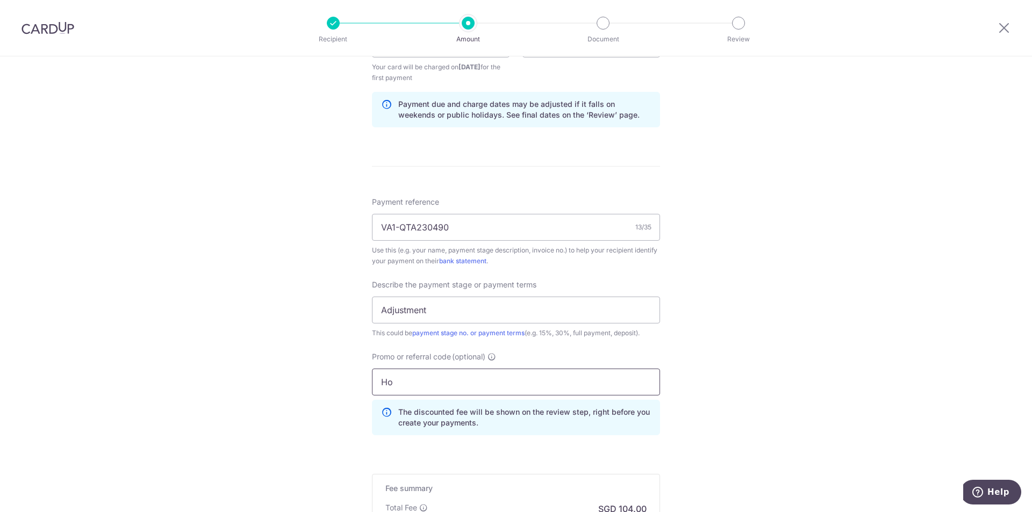
type input "H"
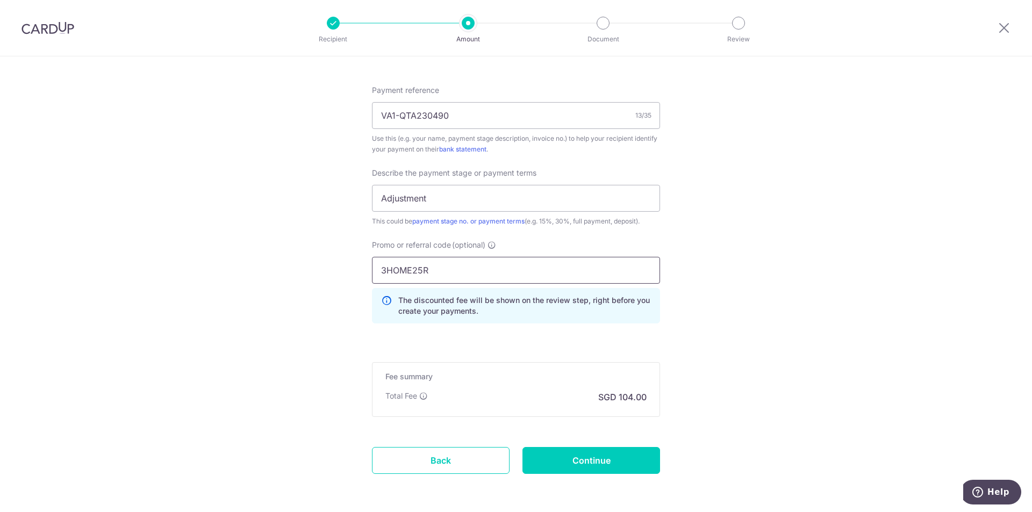
scroll to position [692, 0]
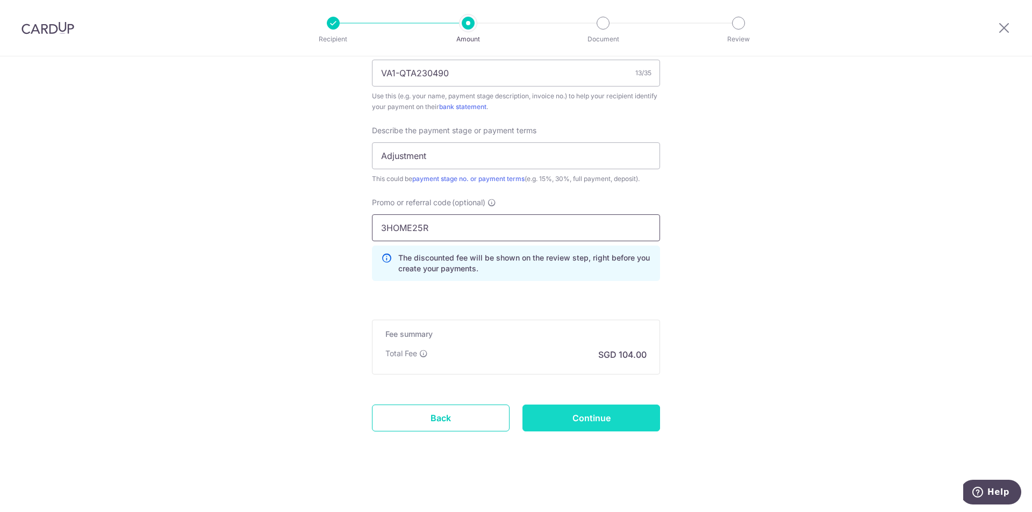
type input "3HOME25R"
click at [591, 417] on input "Continue" at bounding box center [592, 418] width 138 height 27
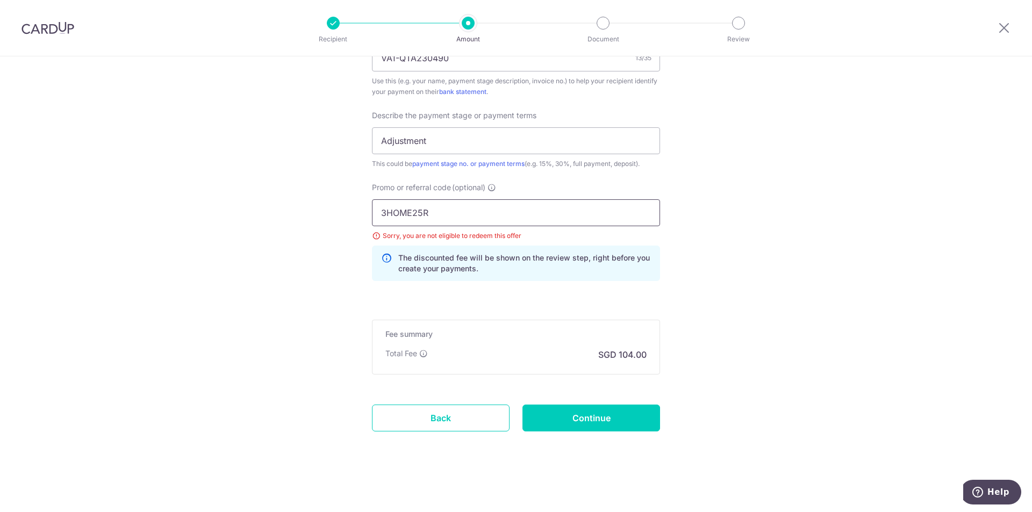
drag, startPoint x: 437, startPoint y: 209, endPoint x: 346, endPoint y: 206, distance: 90.9
type input "reno25one"
click at [586, 419] on input "Continue" at bounding box center [592, 418] width 138 height 27
drag, startPoint x: 446, startPoint y: 213, endPoint x: 234, endPoint y: 202, distance: 212.7
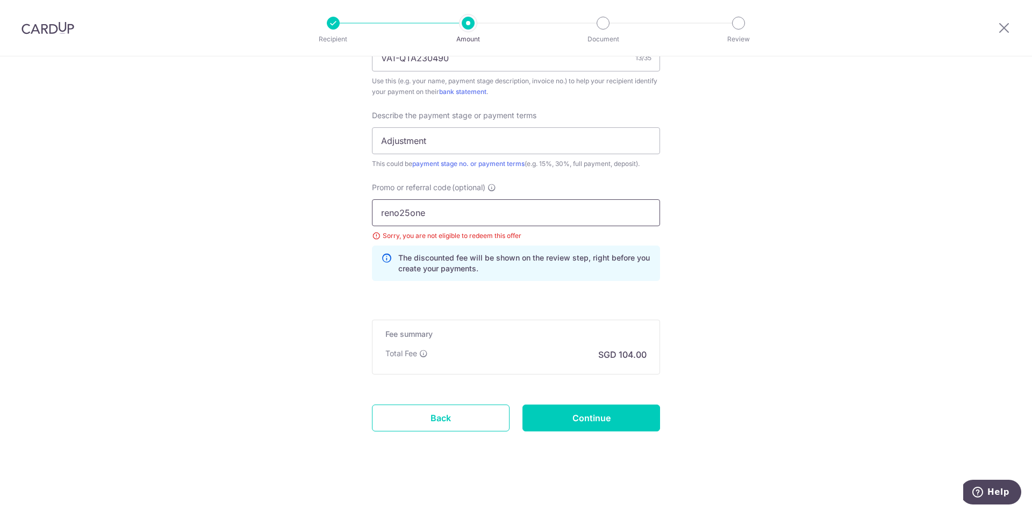
type input "rec185"
click at [584, 418] on input "Continue" at bounding box center [592, 418] width 138 height 27
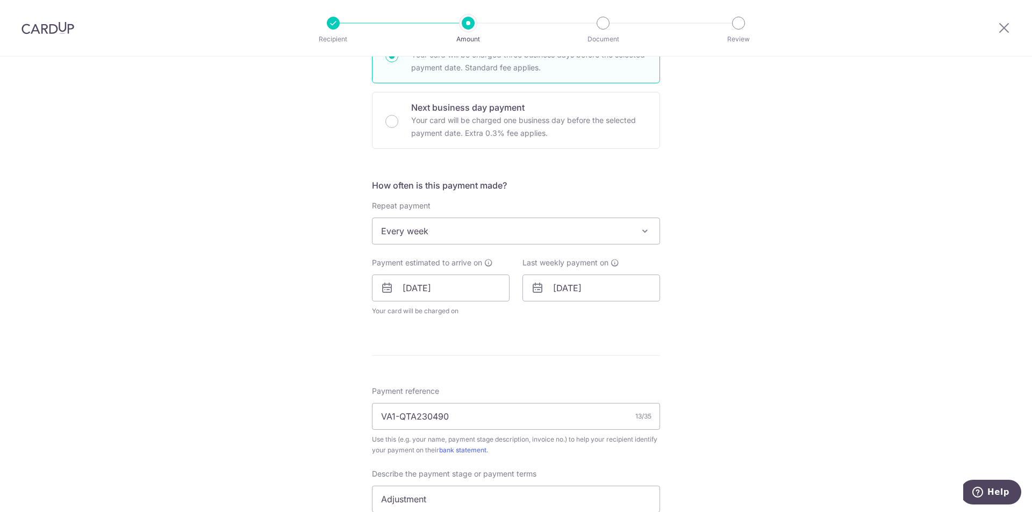
scroll to position [269, 0]
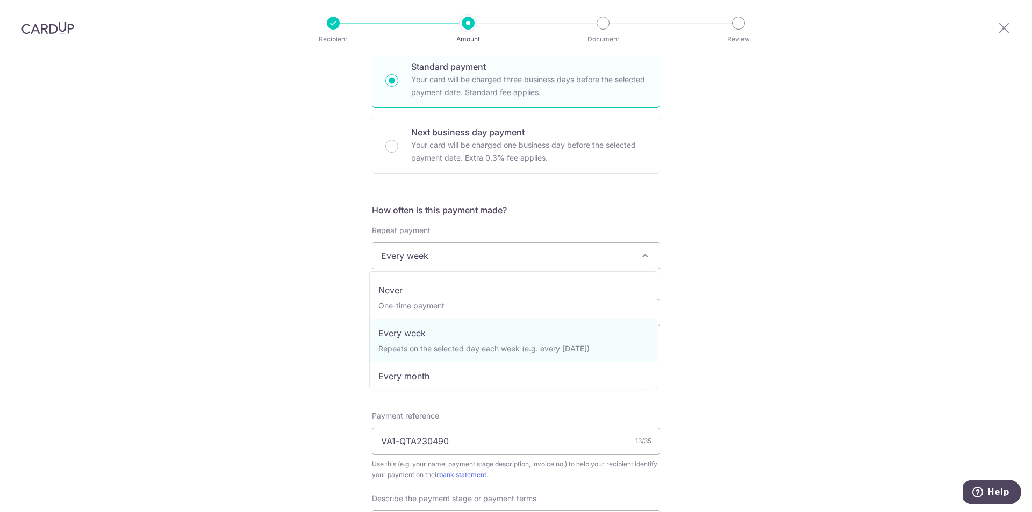
click at [436, 254] on span "Every week" at bounding box center [516, 256] width 287 height 26
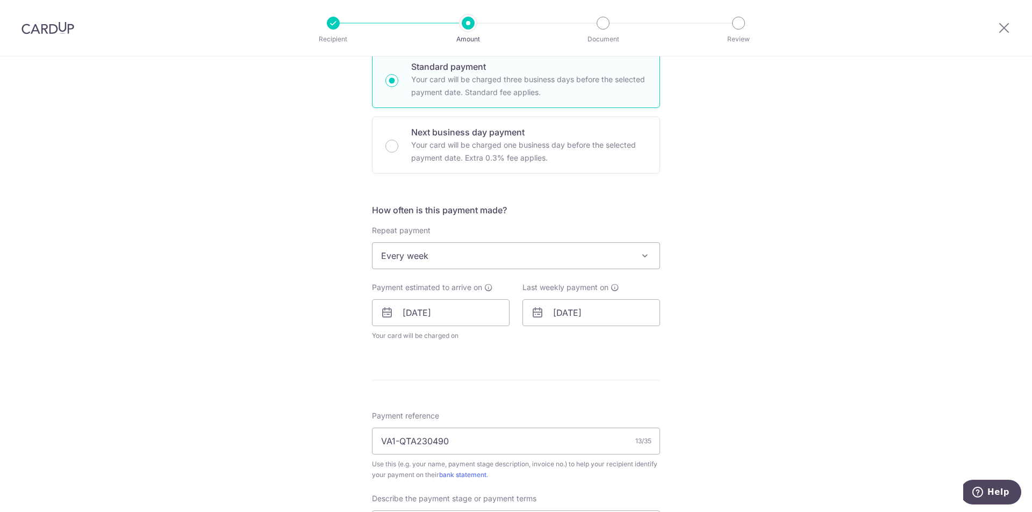
click at [436, 254] on span "Every week" at bounding box center [516, 256] width 287 height 26
click at [479, 318] on input "[DATE]" at bounding box center [441, 312] width 138 height 27
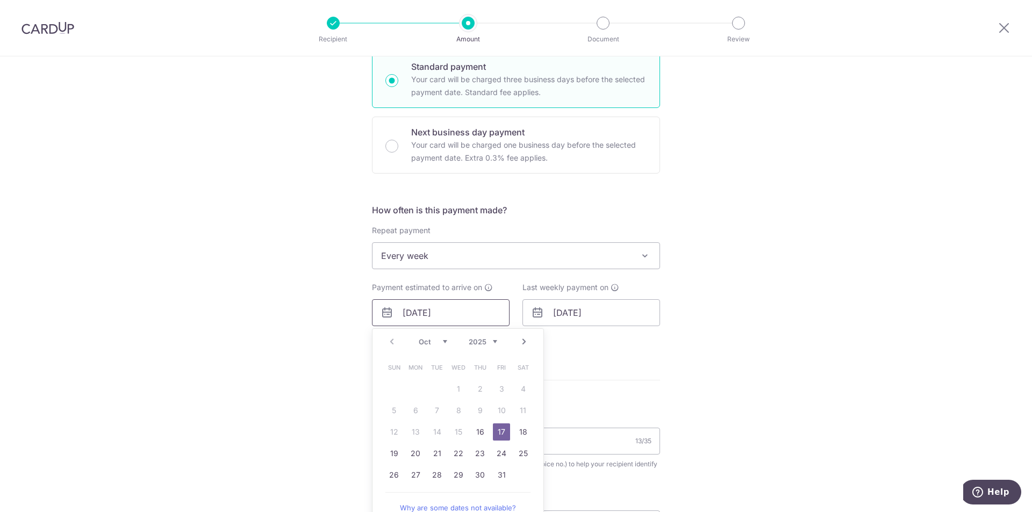
click at [479, 318] on input "[DATE]" at bounding box center [441, 312] width 138 height 27
click at [826, 321] on div "Tell us more about your payment Enter payment amount SGD 4,000.00 4000.00 Selec…" at bounding box center [516, 342] width 1032 height 1108
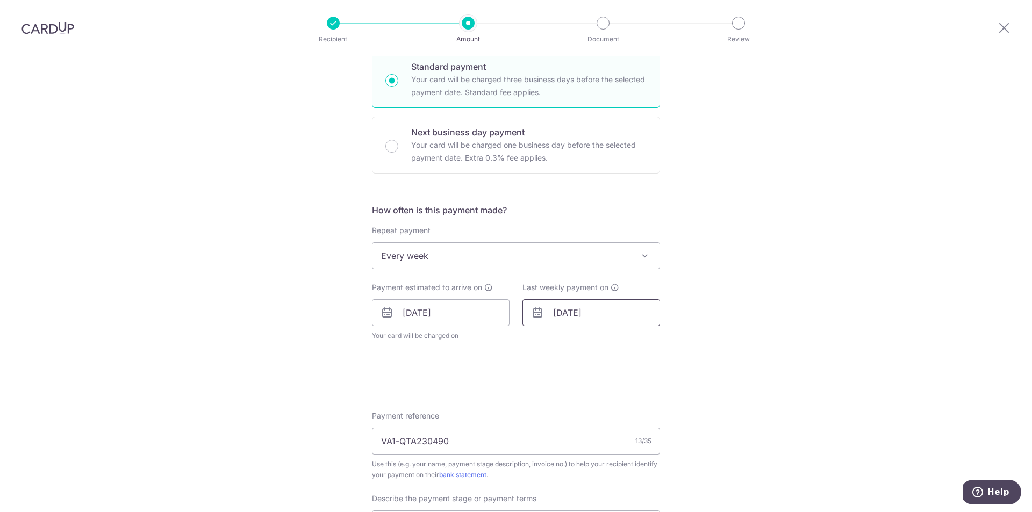
click at [612, 319] on input "[DATE]" at bounding box center [592, 312] width 138 height 27
click at [757, 302] on div "Tell us more about your payment Enter payment amount SGD 4,000.00 4000.00 Selec…" at bounding box center [516, 342] width 1032 height 1108
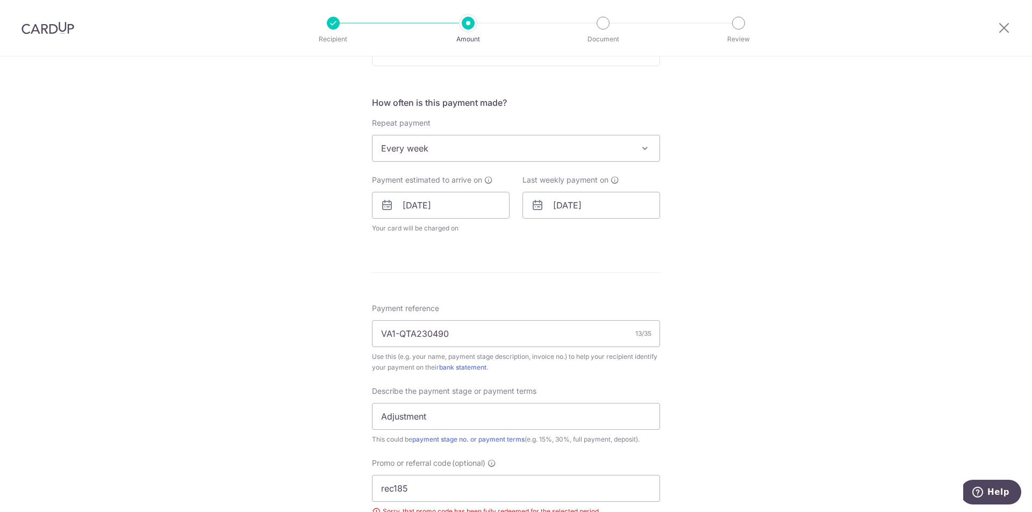
scroll to position [652, 0]
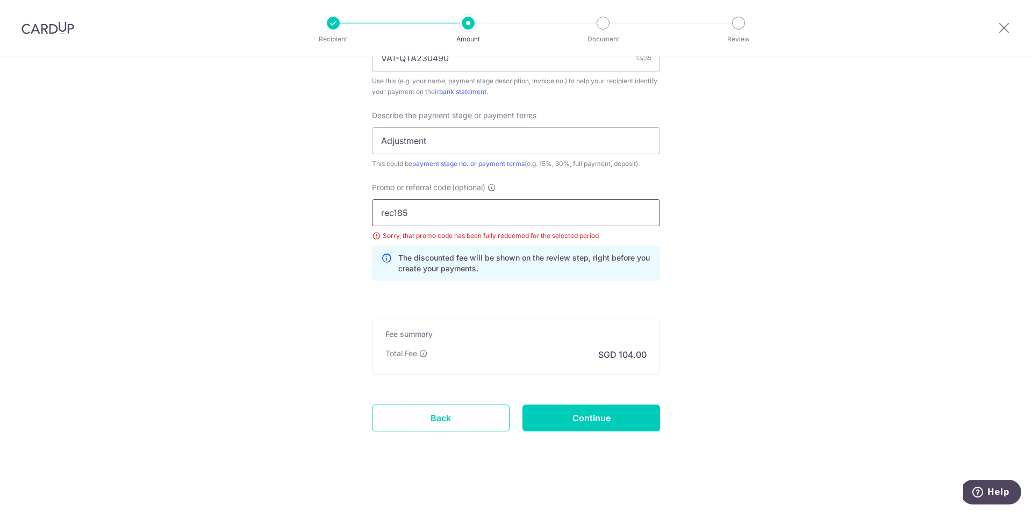
click at [402, 215] on input "rec185" at bounding box center [516, 212] width 288 height 27
drag, startPoint x: 448, startPoint y: 216, endPoint x: 342, endPoint y: 201, distance: 106.9
type input "3HOME25R"
click at [588, 418] on input "Continue" at bounding box center [592, 418] width 138 height 27
